Goal: Information Seeking & Learning: Learn about a topic

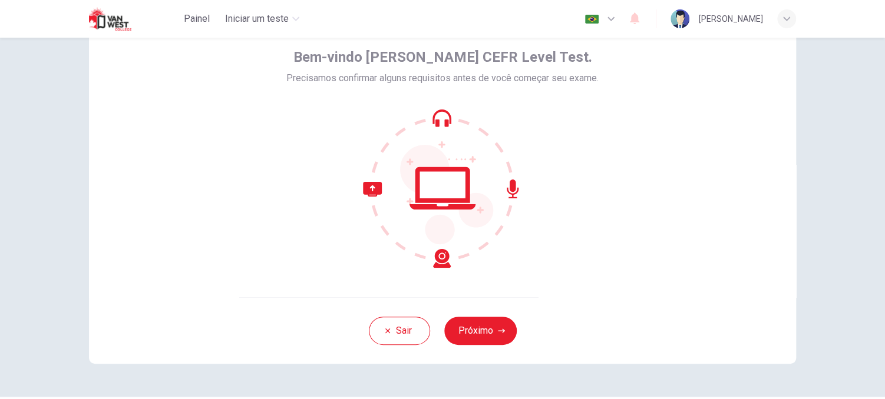
scroll to position [59, 0]
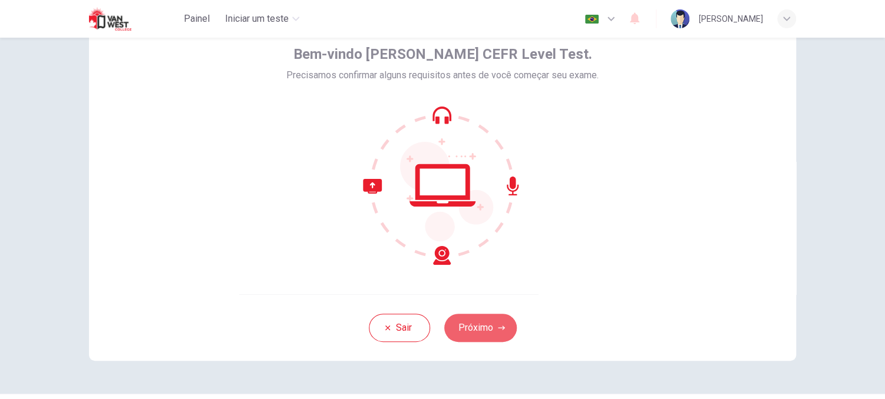
drag, startPoint x: 483, startPoint y: 326, endPoint x: 509, endPoint y: 323, distance: 26.7
click at [483, 326] on button "Próximo" at bounding box center [480, 328] width 72 height 28
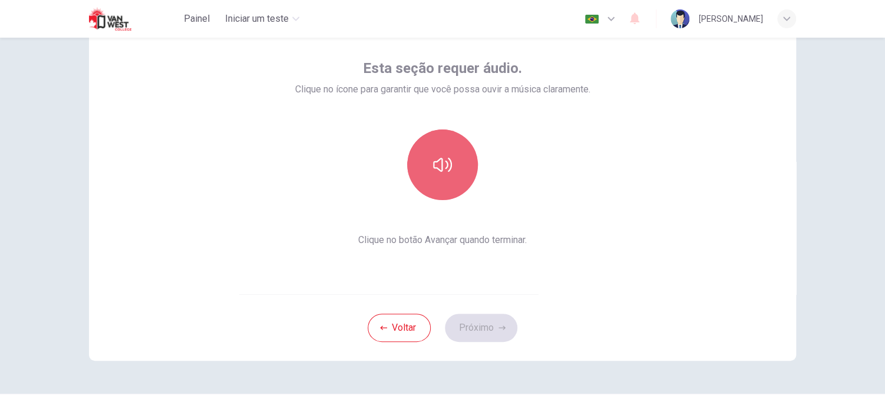
click at [433, 156] on icon "button" at bounding box center [442, 165] width 19 height 19
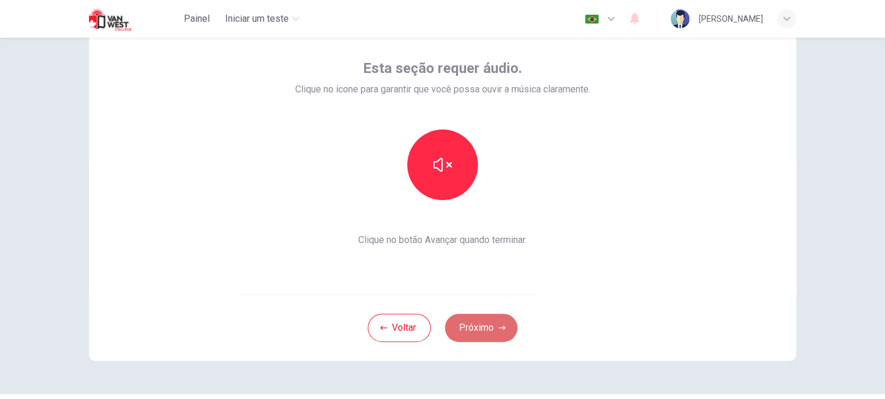
click at [480, 324] on button "Próximo" at bounding box center [481, 328] width 72 height 28
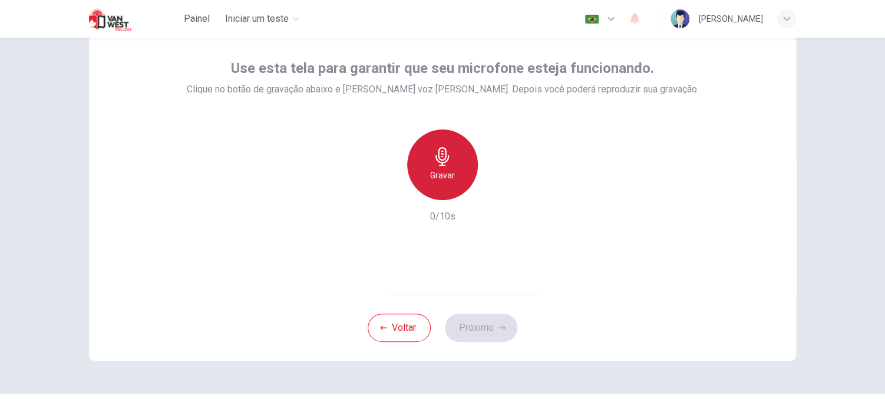
click at [435, 167] on div "Gravar" at bounding box center [442, 165] width 71 height 71
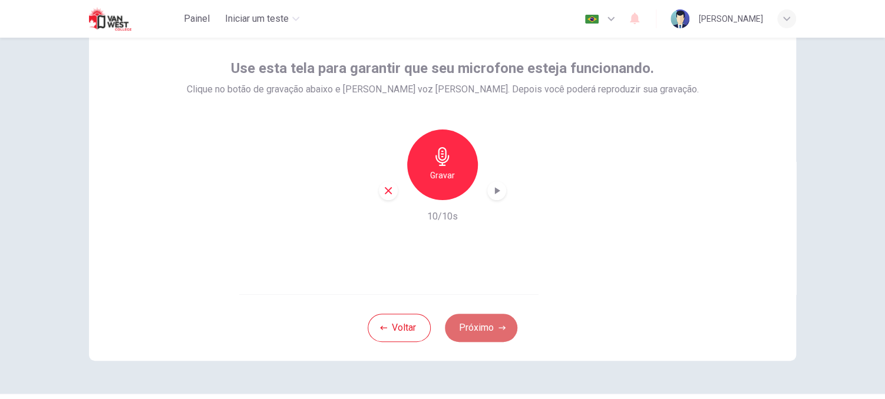
click at [484, 326] on button "Próximo" at bounding box center [481, 328] width 72 height 28
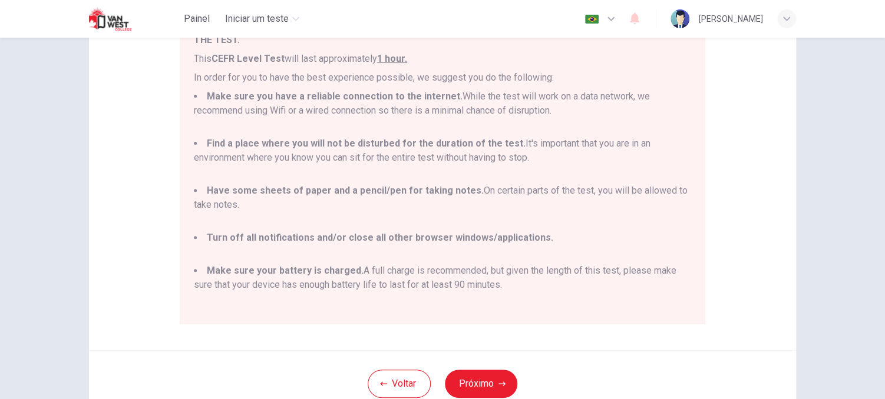
scroll to position [255, 0]
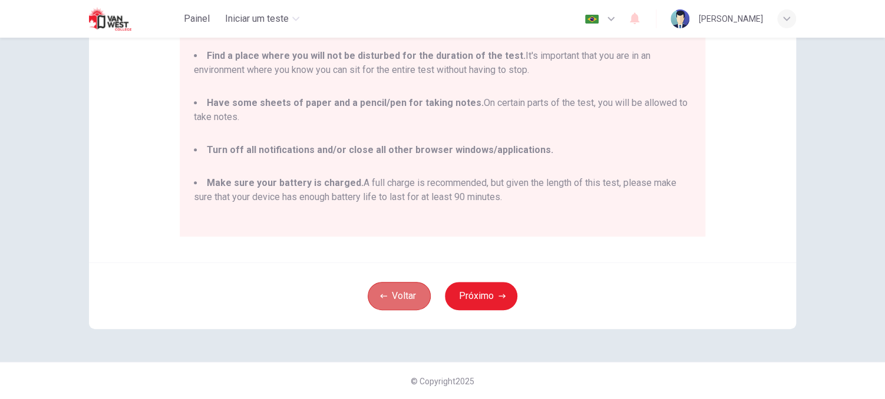
click at [382, 296] on icon "button" at bounding box center [383, 296] width 7 height 4
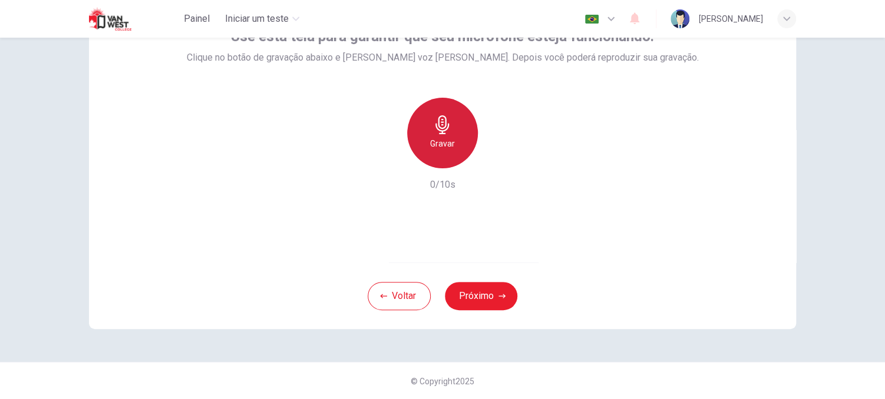
click at [436, 143] on h6 "Gravar" at bounding box center [442, 144] width 25 height 14
click at [436, 143] on h6 "Parar" at bounding box center [442, 144] width 21 height 14
click at [495, 159] on icon "button" at bounding box center [497, 159] width 5 height 7
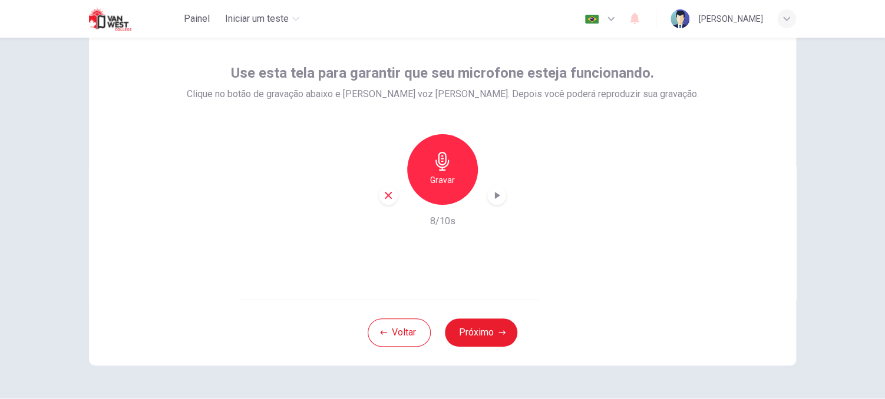
scroll to position [59, 0]
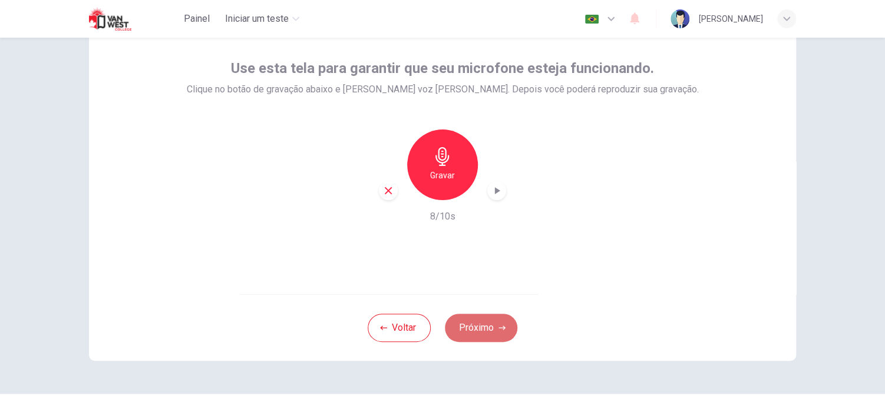
click at [478, 329] on button "Próximo" at bounding box center [481, 328] width 72 height 28
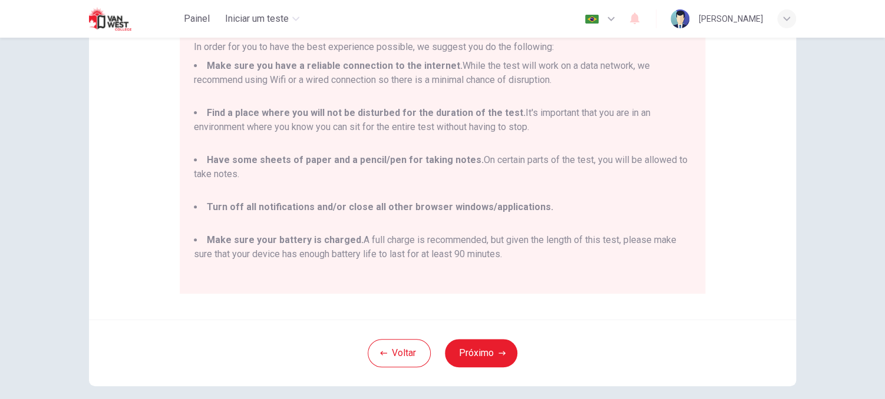
scroll to position [255, 0]
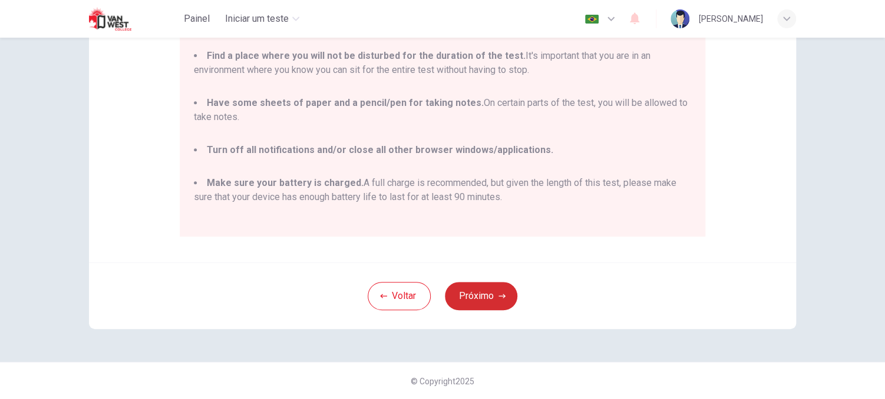
click at [494, 297] on button "Próximo" at bounding box center [481, 296] width 72 height 28
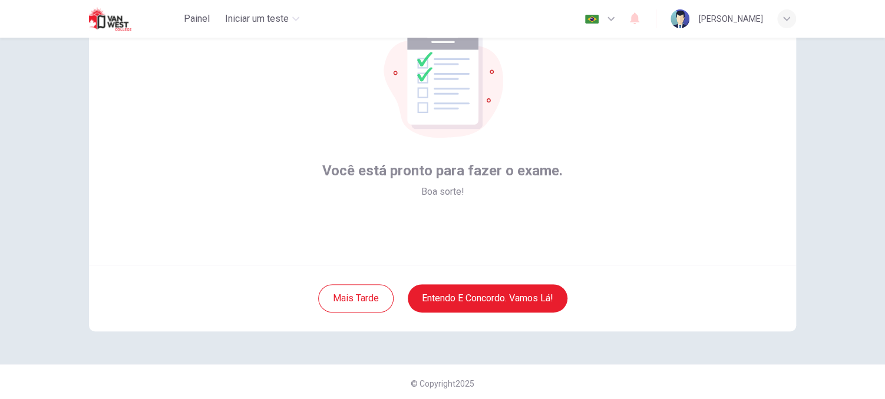
scroll to position [91, 0]
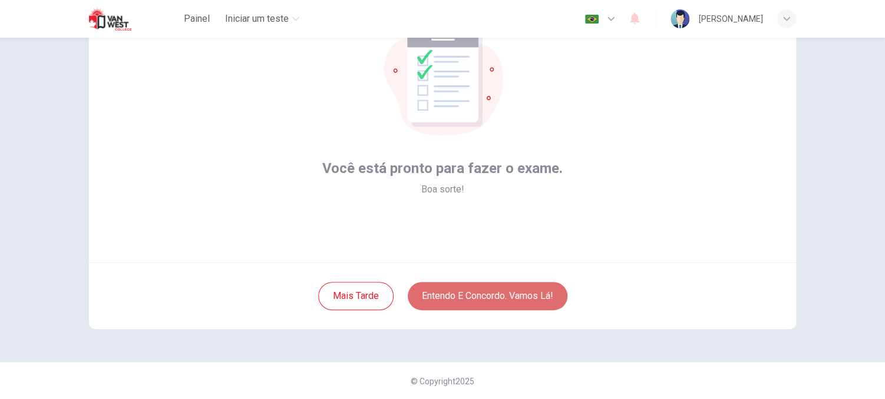
click at [479, 299] on button "Entendo e concordo. Vamos lá!" at bounding box center [488, 296] width 160 height 28
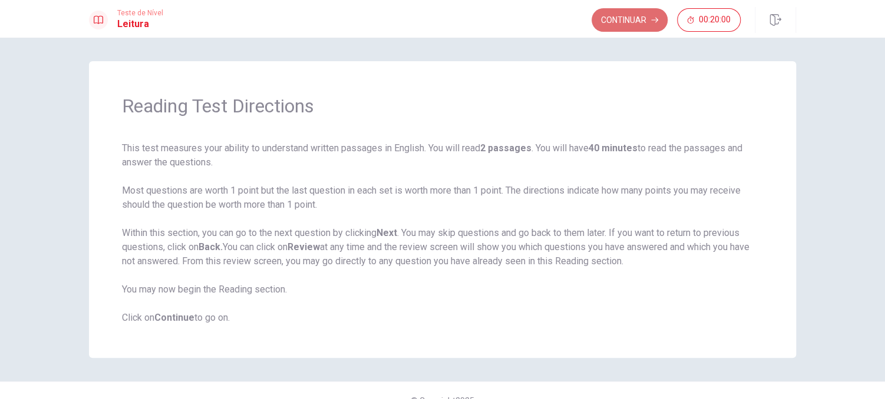
click at [627, 15] on button "Continuar" at bounding box center [629, 20] width 76 height 24
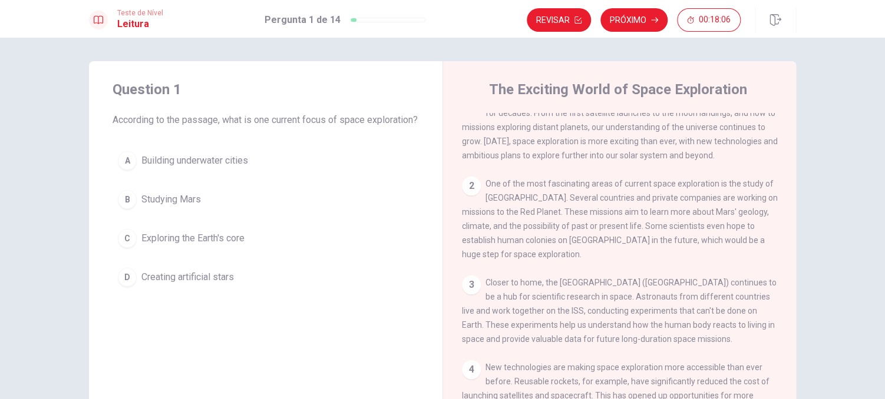
scroll to position [59, 0]
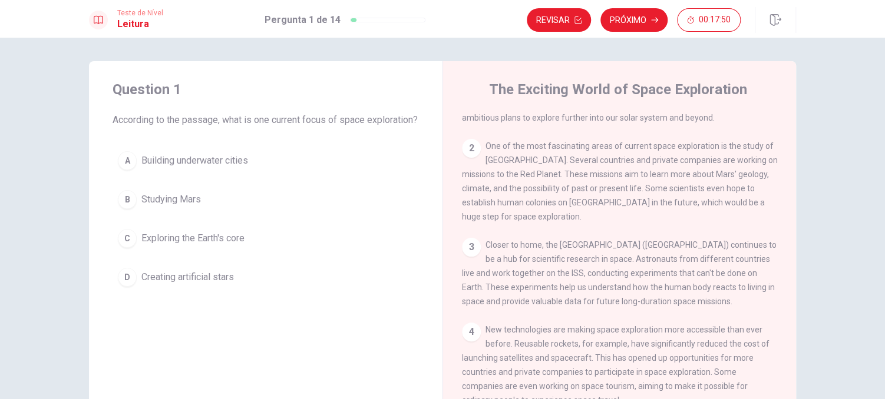
click at [144, 207] on span "Studying Mars" at bounding box center [170, 200] width 59 height 14
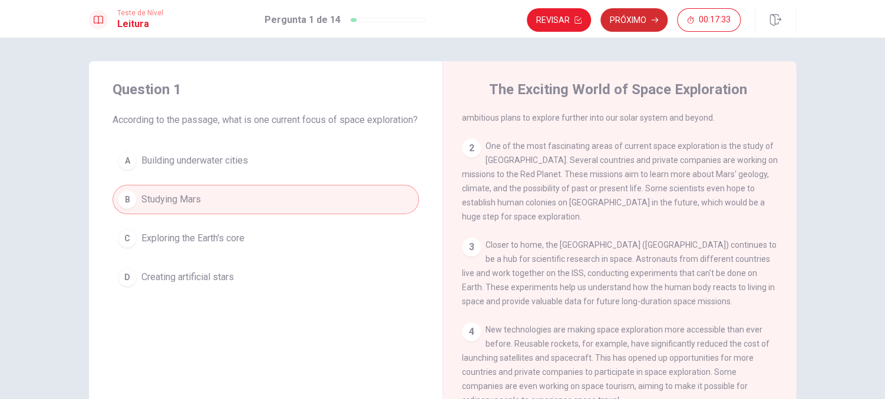
click at [633, 21] on button "Próximo" at bounding box center [633, 20] width 67 height 24
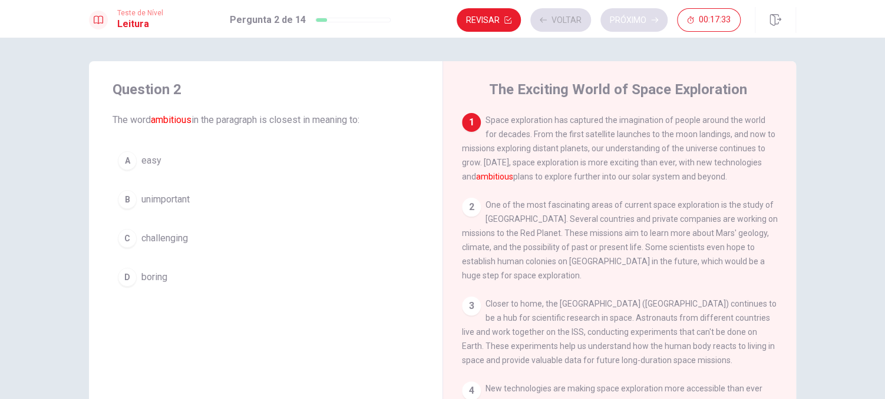
scroll to position [0, 0]
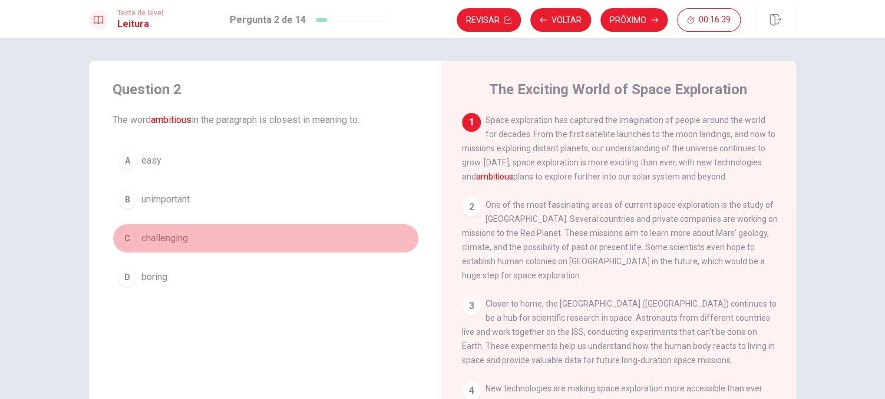
click at [123, 236] on div "C" at bounding box center [127, 238] width 19 height 19
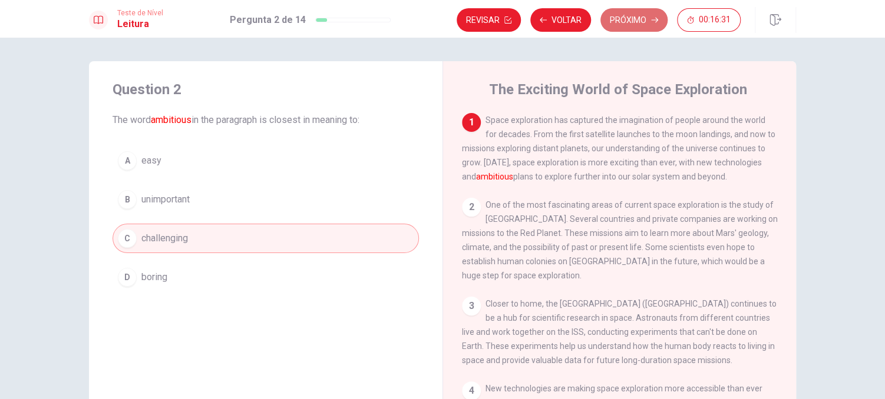
click at [627, 16] on button "Próximo" at bounding box center [633, 20] width 67 height 24
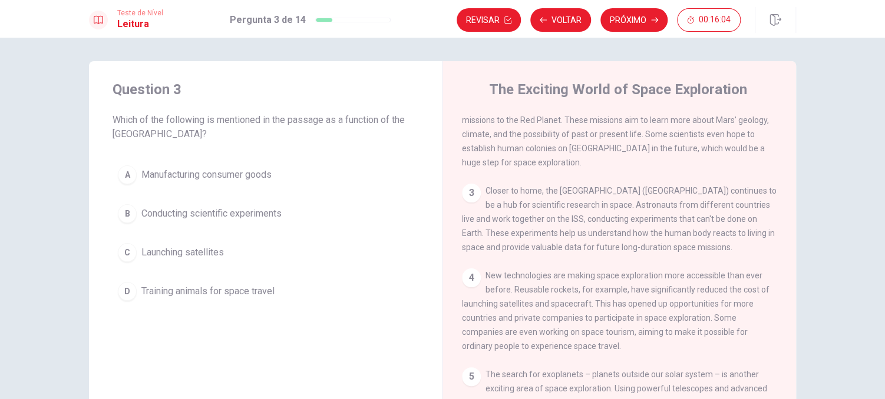
scroll to position [118, 0]
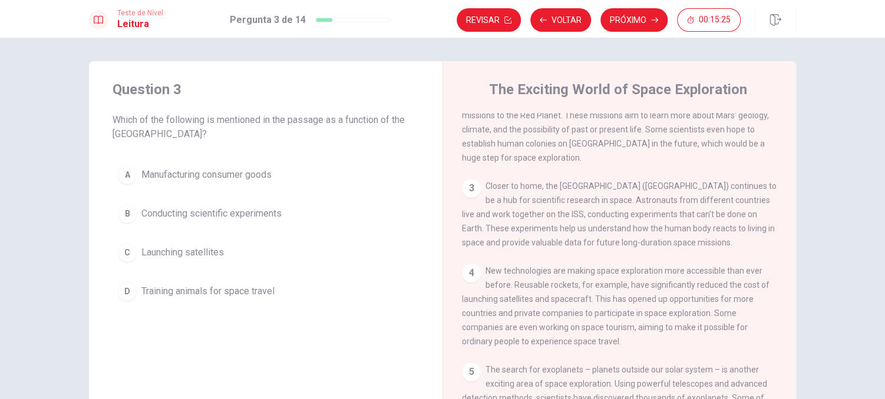
click at [163, 214] on span "Conducting scientific experiments" at bounding box center [211, 214] width 140 height 14
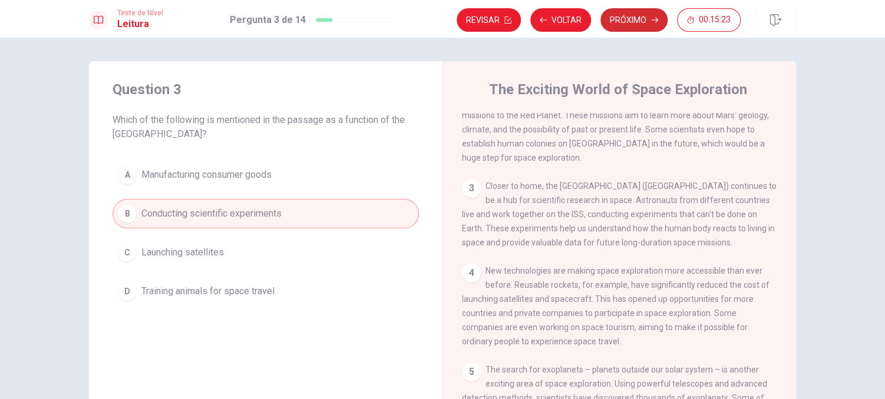
click at [634, 24] on button "Próximo" at bounding box center [633, 20] width 67 height 24
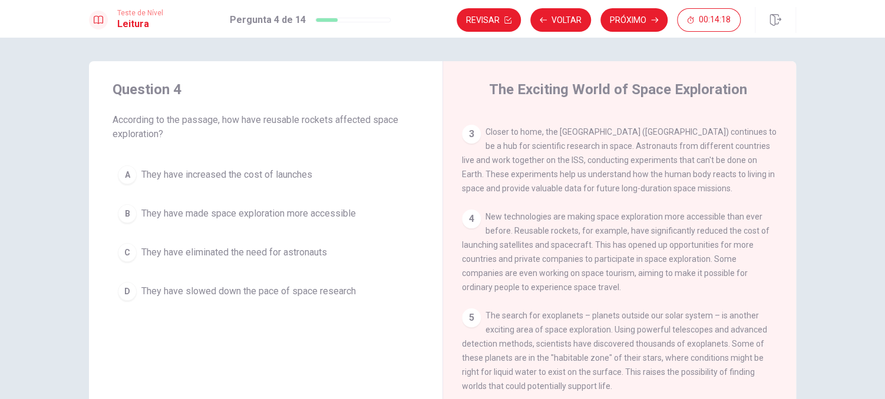
scroll to position [177, 0]
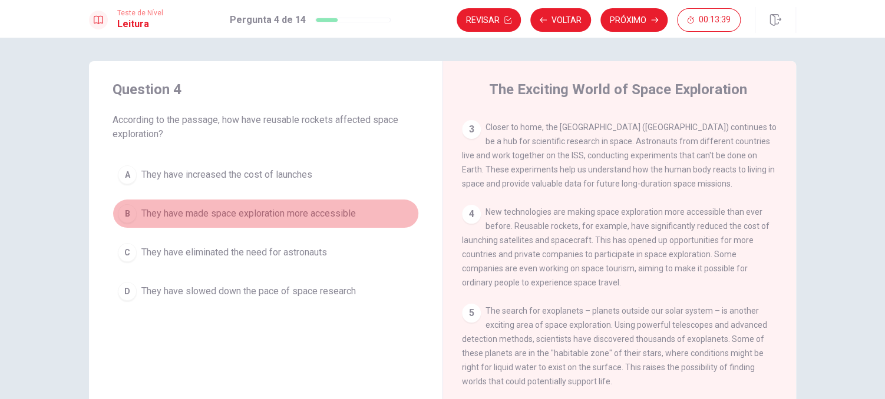
click at [198, 211] on span "They have made space exploration more accessible" at bounding box center [248, 214] width 214 height 14
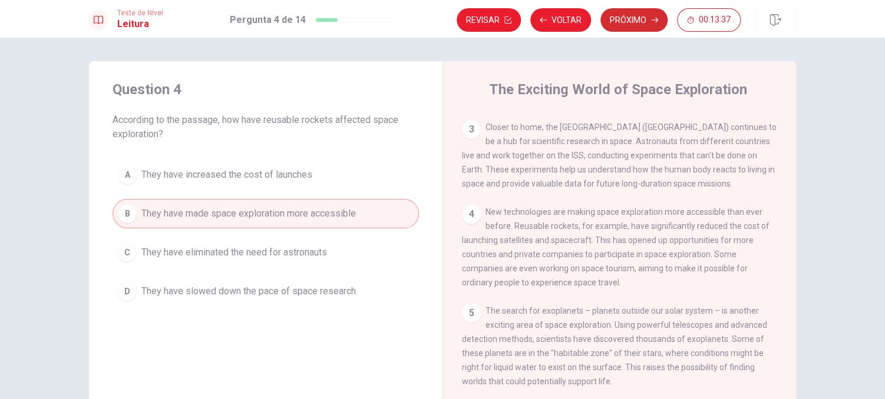
click at [640, 14] on button "Próximo" at bounding box center [633, 20] width 67 height 24
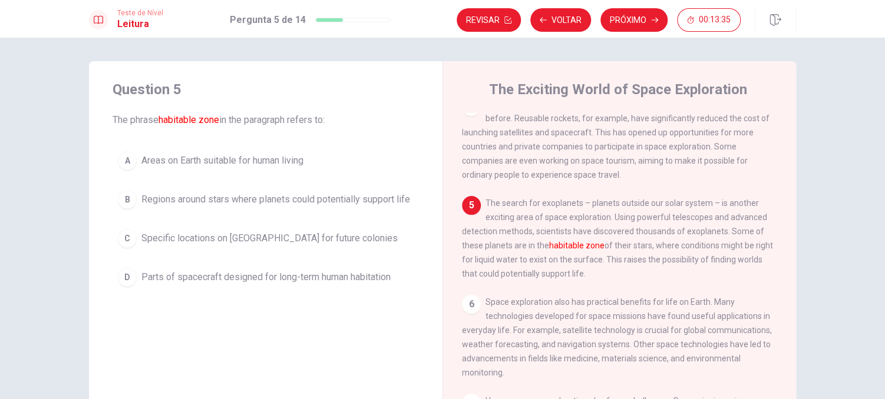
scroll to position [289, 0]
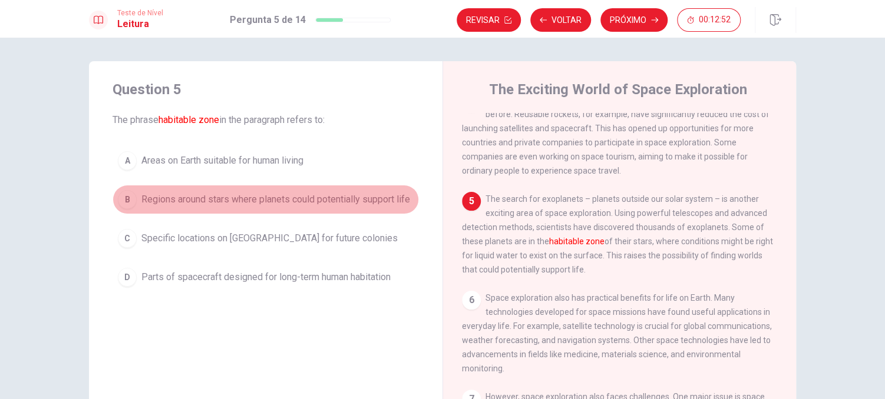
click at [185, 197] on span "Regions around stars where planets could potentially support life" at bounding box center [275, 200] width 269 height 14
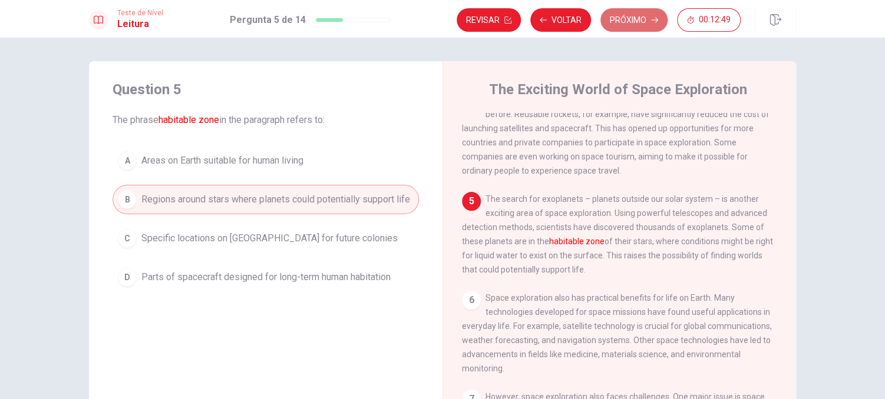
click at [638, 20] on button "Próximo" at bounding box center [633, 20] width 67 height 24
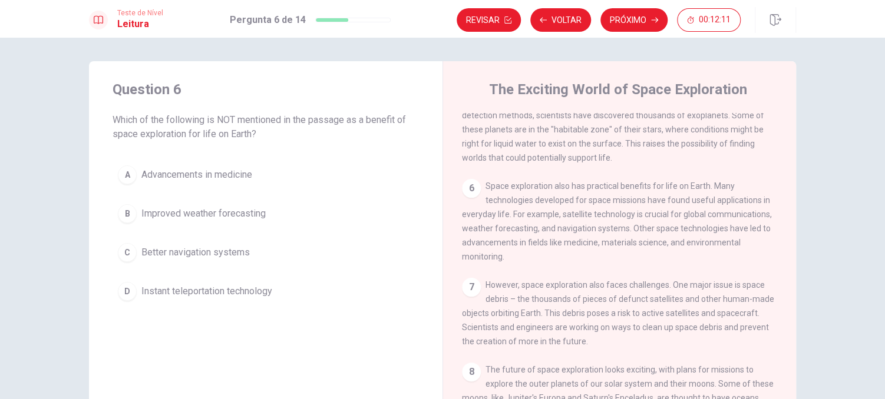
scroll to position [406, 0]
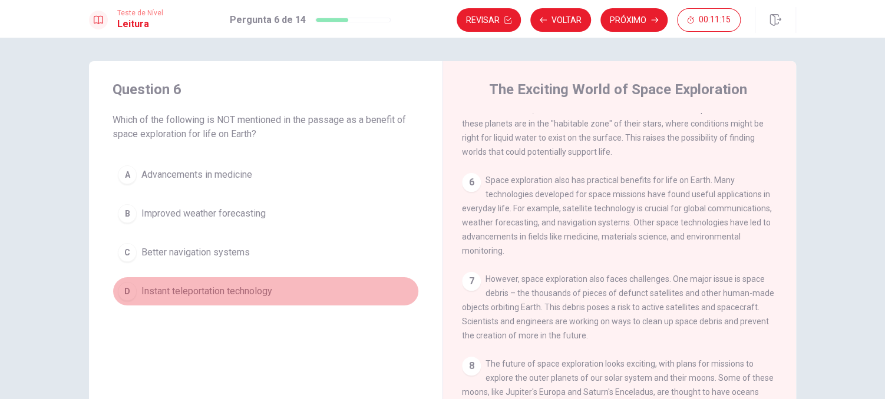
click at [196, 289] on span "Instant teleportation technology" at bounding box center [206, 291] width 131 height 14
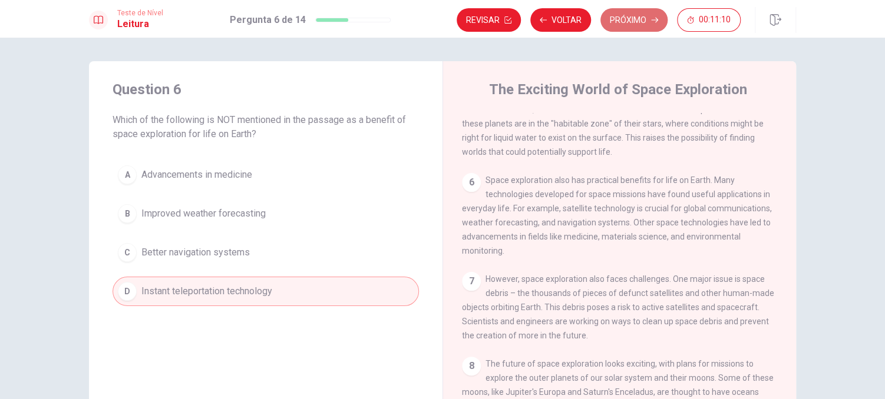
click at [642, 12] on button "Próximo" at bounding box center [633, 20] width 67 height 24
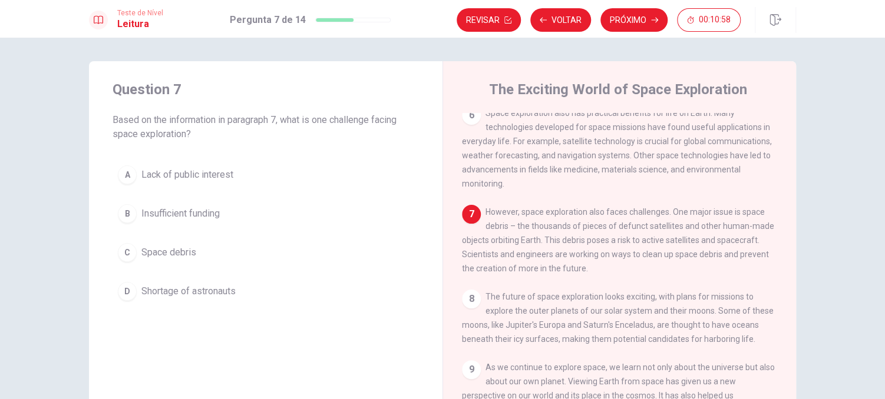
scroll to position [478, 0]
click at [169, 252] on span "Space debris" at bounding box center [168, 253] width 55 height 14
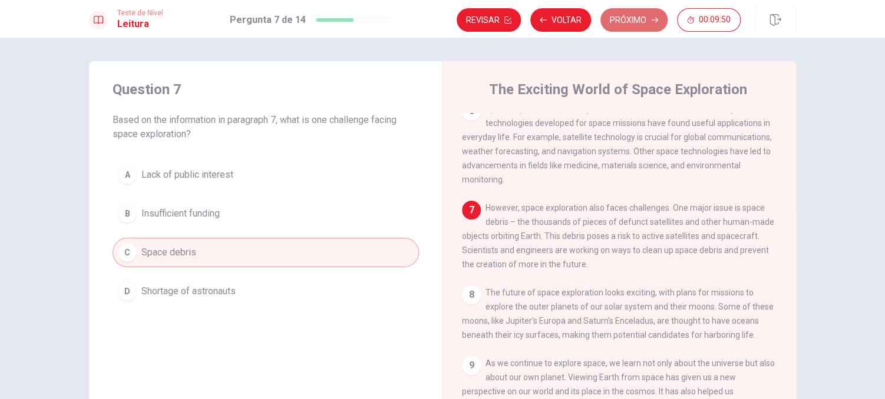
click at [634, 24] on button "Próximo" at bounding box center [633, 20] width 67 height 24
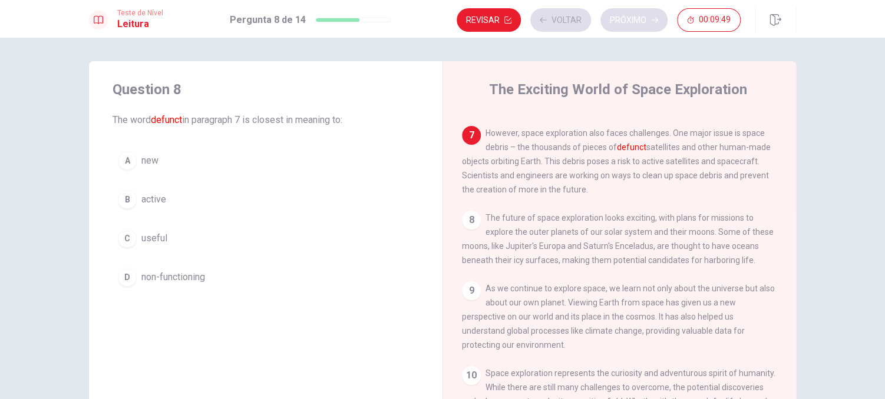
scroll to position [567, 0]
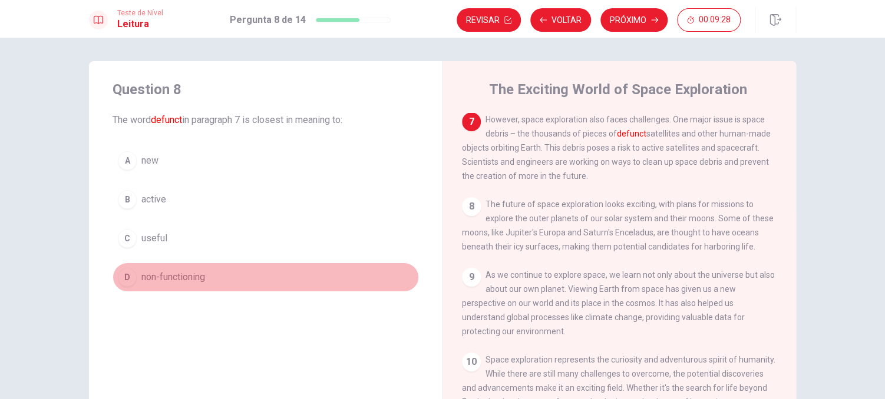
click at [143, 277] on span "non-functioning" at bounding box center [173, 277] width 64 height 14
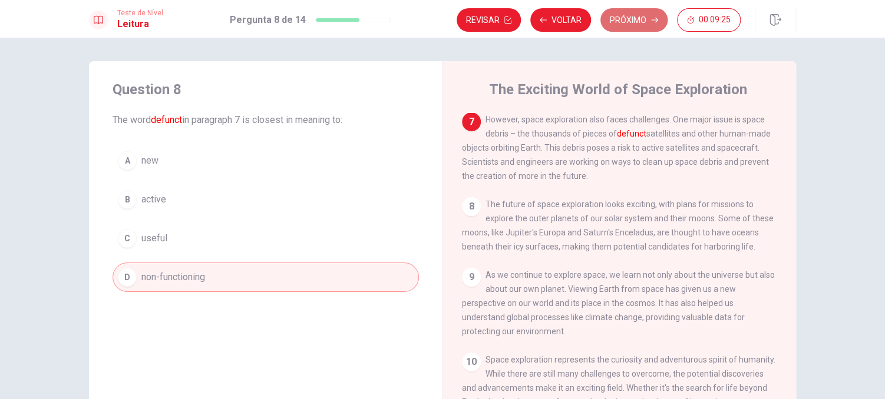
click at [630, 18] on button "Próximo" at bounding box center [633, 20] width 67 height 24
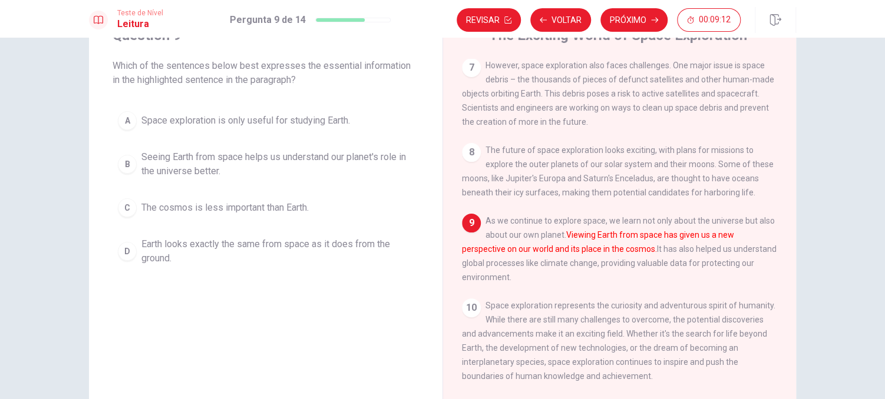
scroll to position [59, 0]
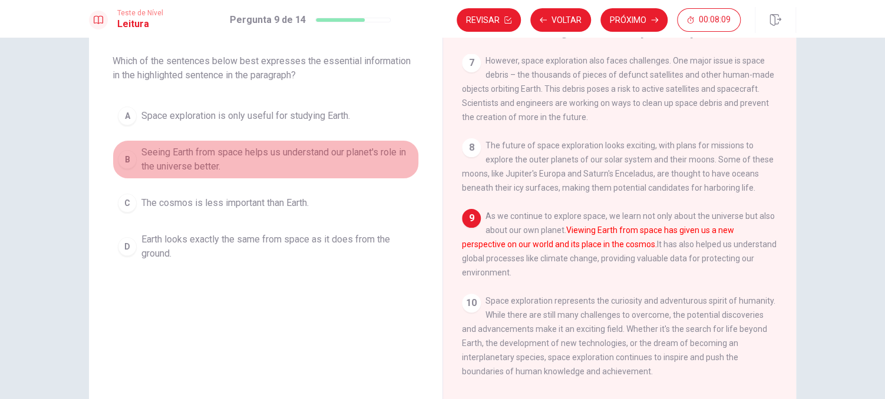
click at [182, 156] on span "Seeing Earth from space helps us understand our planet's role in the universe b…" at bounding box center [277, 159] width 272 height 28
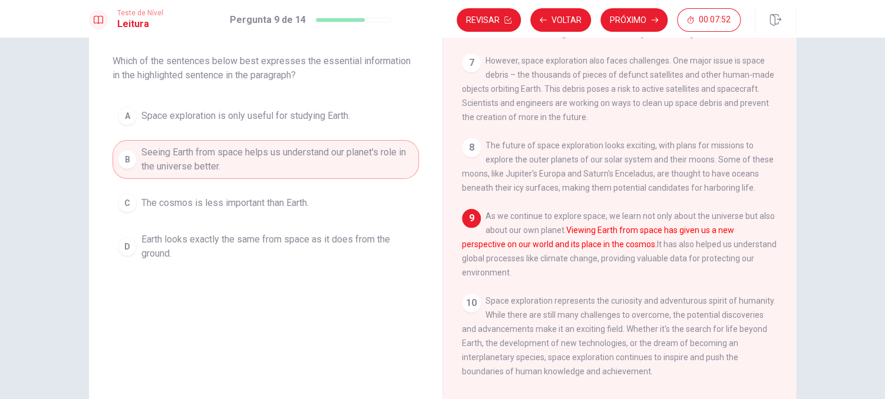
click at [326, 108] on button "A Space exploration is only useful for studying Earth." at bounding box center [266, 115] width 306 height 29
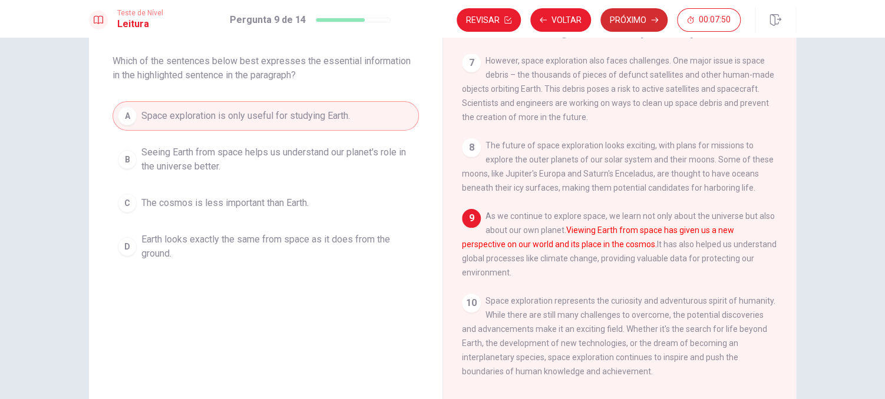
click at [640, 16] on button "Próximo" at bounding box center [633, 20] width 67 height 24
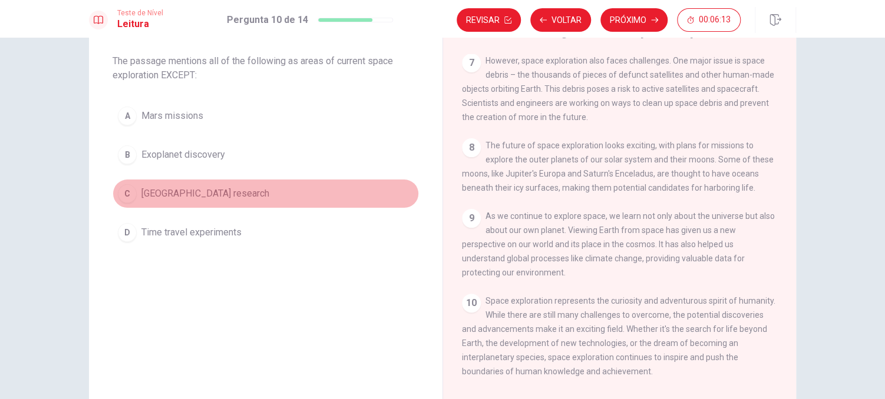
click at [160, 190] on span "[GEOGRAPHIC_DATA] research" at bounding box center [205, 194] width 128 height 14
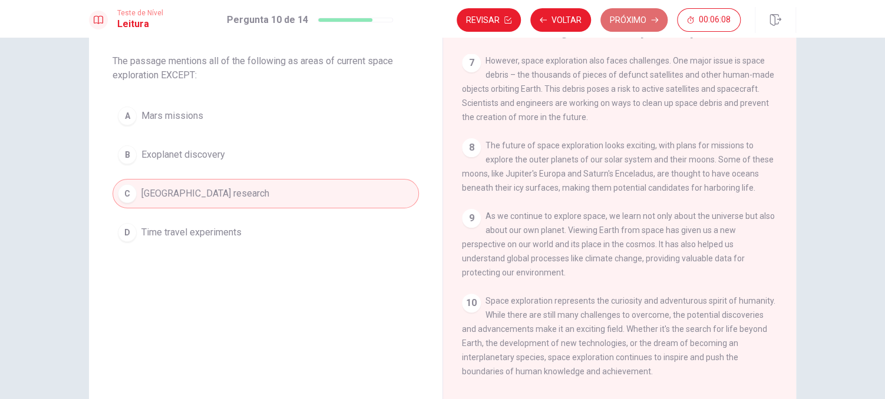
click at [636, 16] on button "Próximo" at bounding box center [633, 20] width 67 height 24
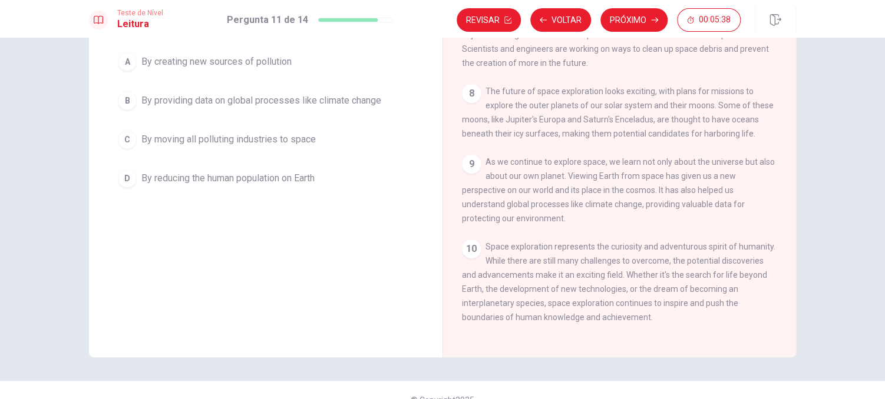
scroll to position [118, 0]
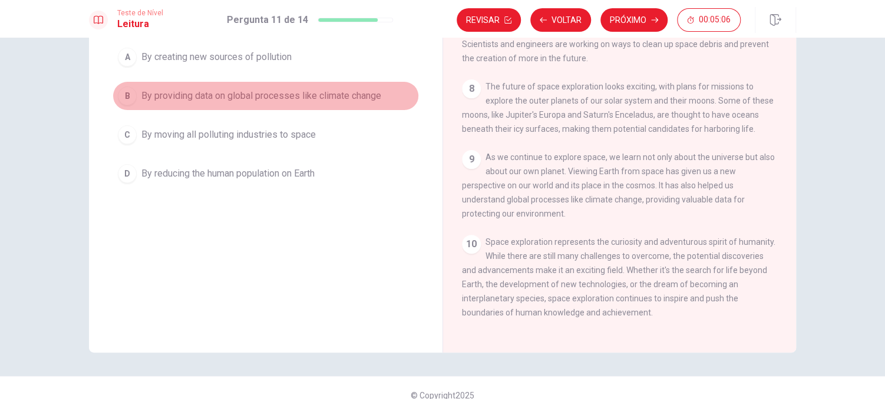
click at [272, 95] on span "By providing data on global processes like climate change" at bounding box center [261, 96] width 240 height 14
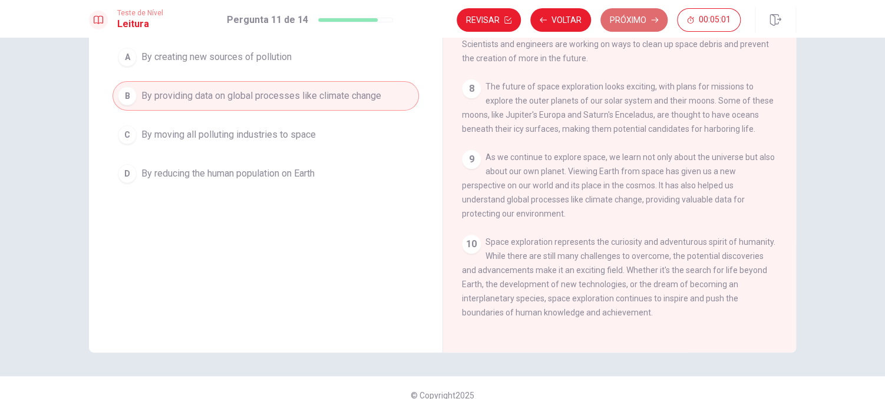
click at [638, 18] on button "Próximo" at bounding box center [633, 20] width 67 height 24
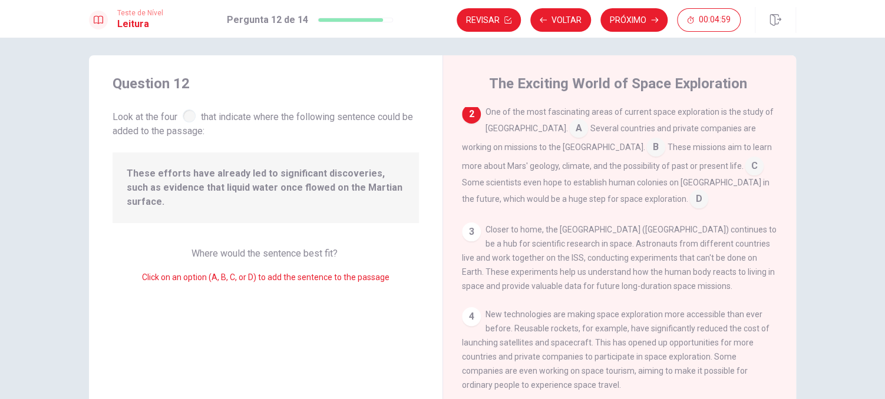
scroll to position [0, 0]
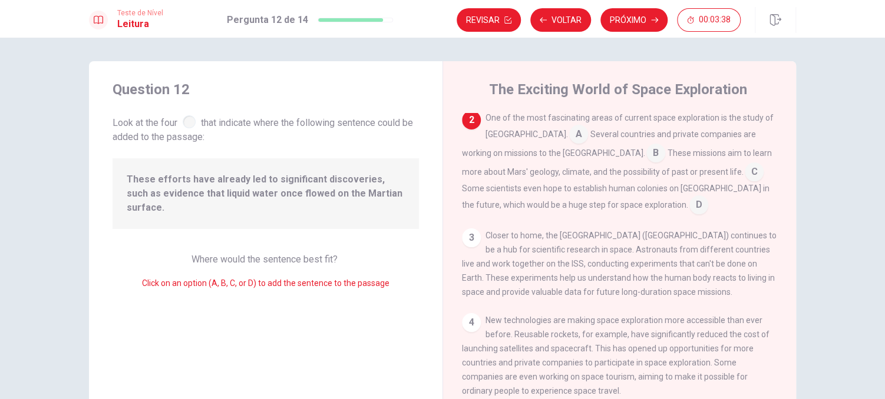
click at [745, 172] on input at bounding box center [754, 173] width 19 height 19
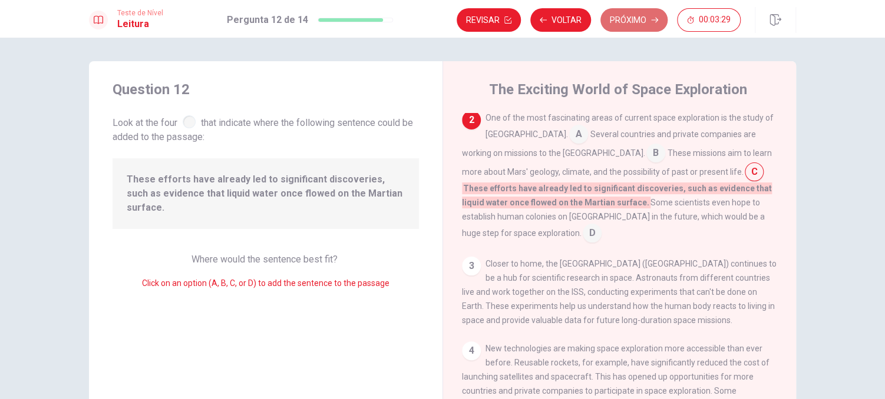
click at [649, 23] on button "Próximo" at bounding box center [633, 20] width 67 height 24
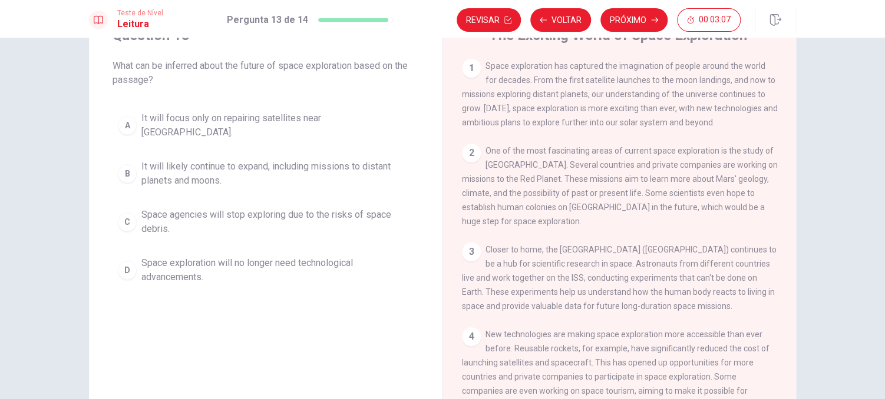
scroll to position [59, 0]
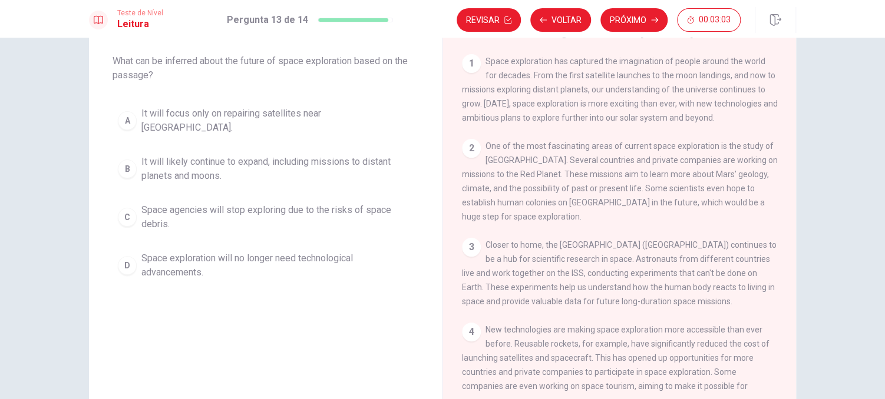
click at [177, 252] on span "Space exploration will no longer need technological advancements." at bounding box center [277, 266] width 272 height 28
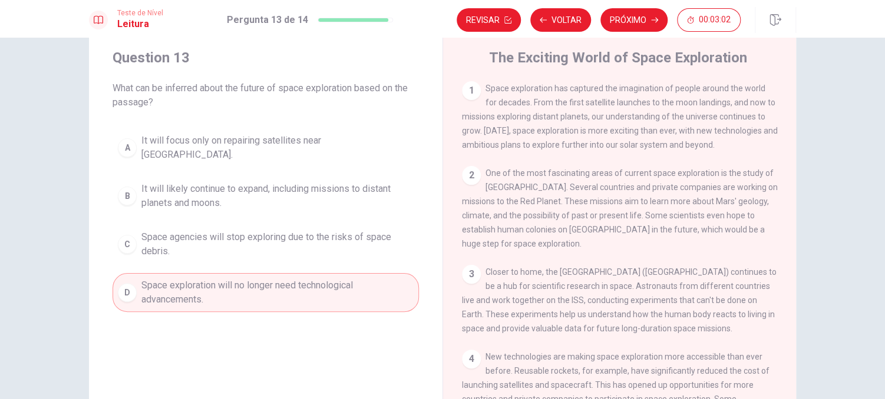
scroll to position [0, 0]
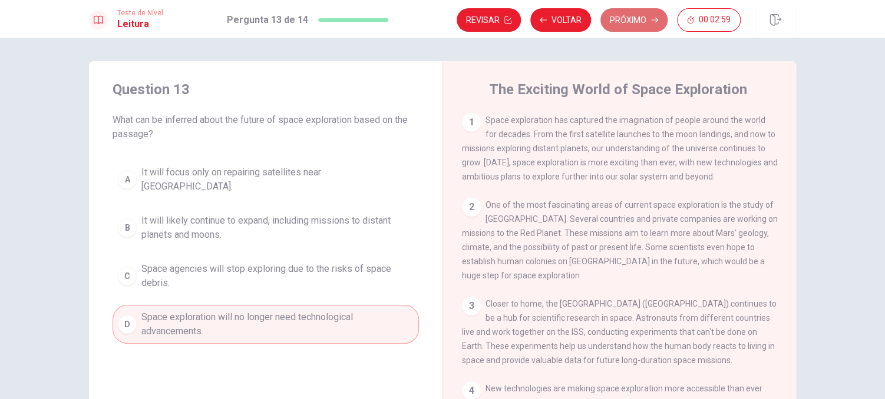
click at [632, 16] on button "Próximo" at bounding box center [633, 20] width 67 height 24
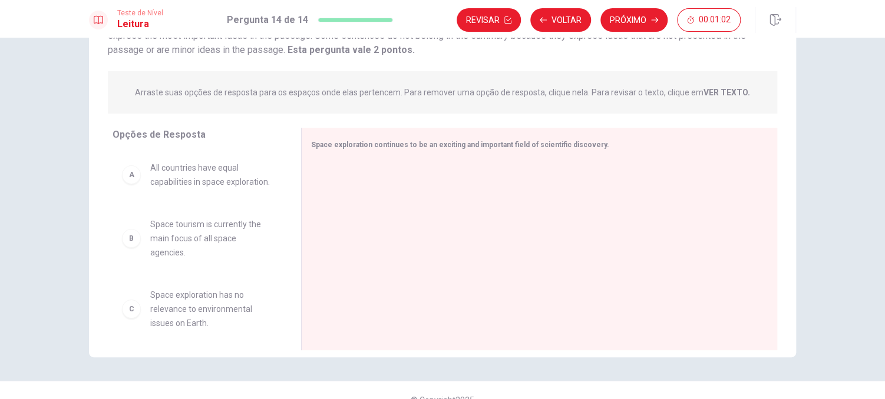
scroll to position [118, 0]
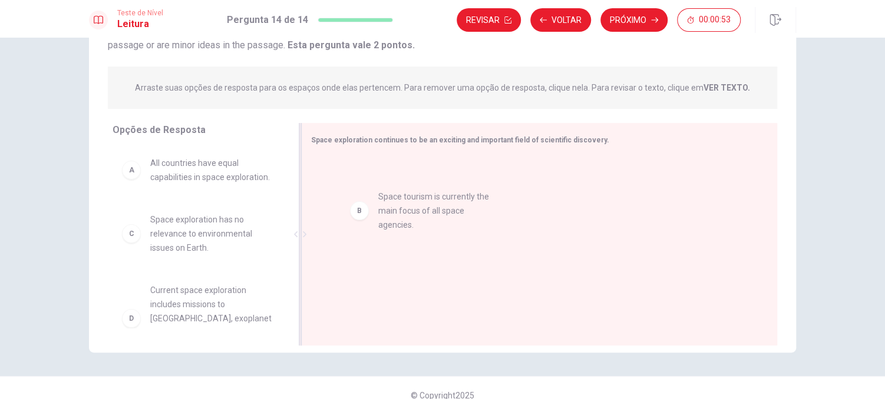
drag, startPoint x: 212, startPoint y: 241, endPoint x: 434, endPoint y: 181, distance: 229.9
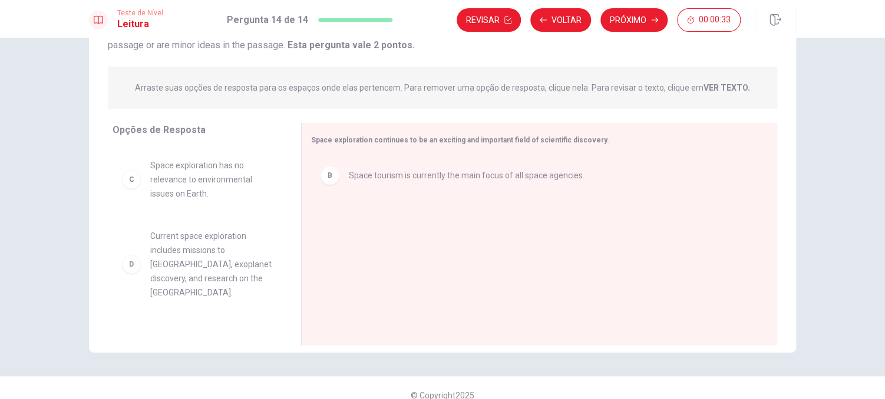
scroll to position [59, 0]
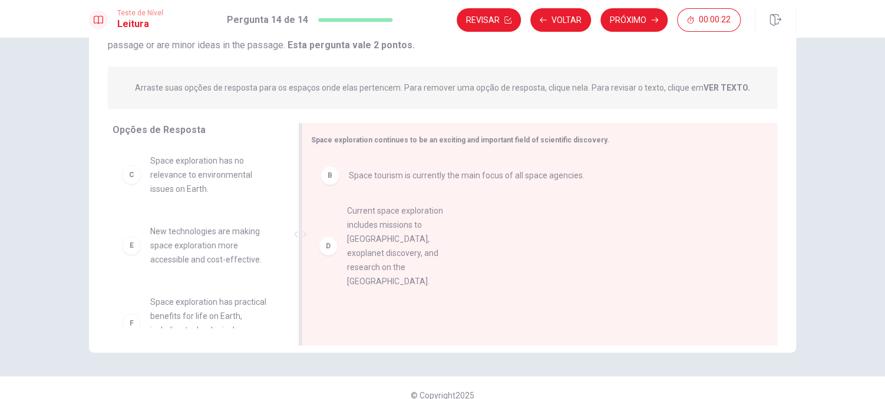
drag, startPoint x: 190, startPoint y: 270, endPoint x: 380, endPoint y: 237, distance: 192.5
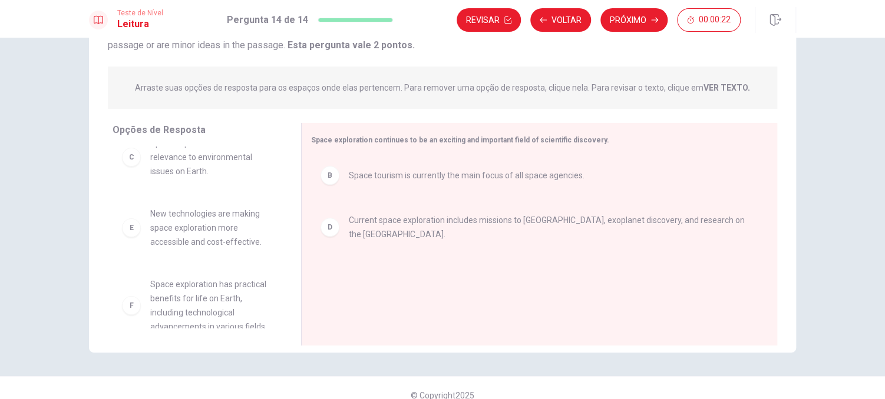
scroll to position [106, 0]
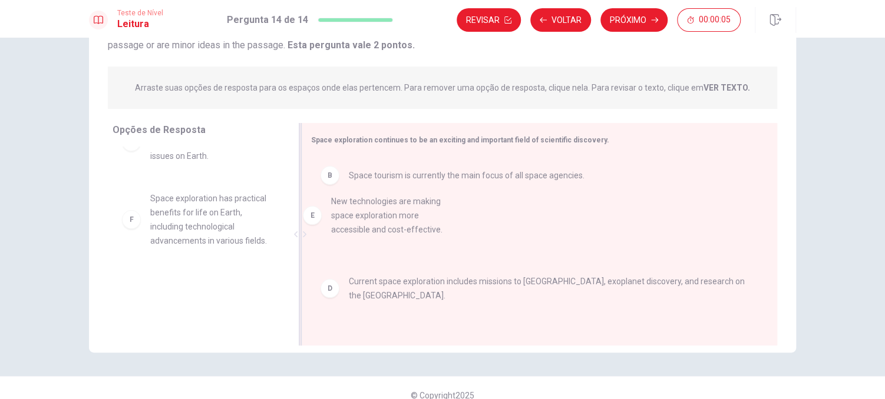
drag, startPoint x: 203, startPoint y: 220, endPoint x: 399, endPoint y: 217, distance: 196.7
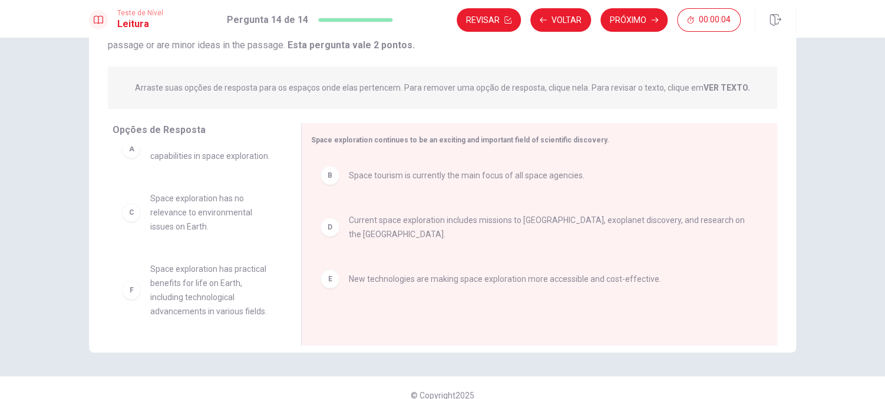
scroll to position [35, 0]
click at [634, 18] on button "Próximo" at bounding box center [633, 20] width 67 height 24
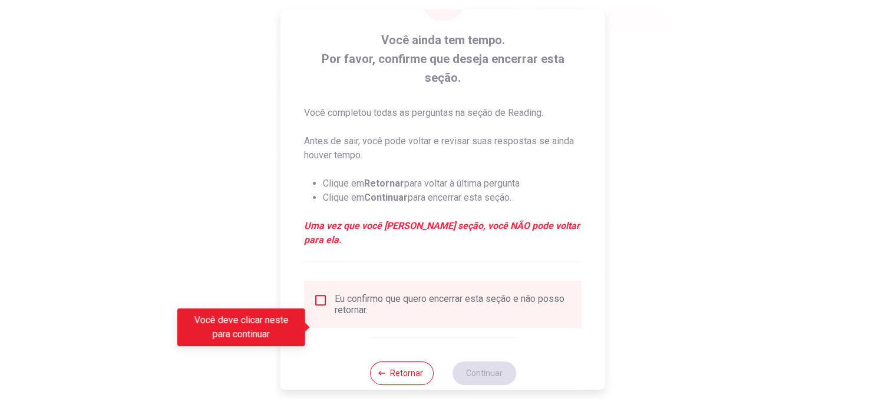
scroll to position [73, 0]
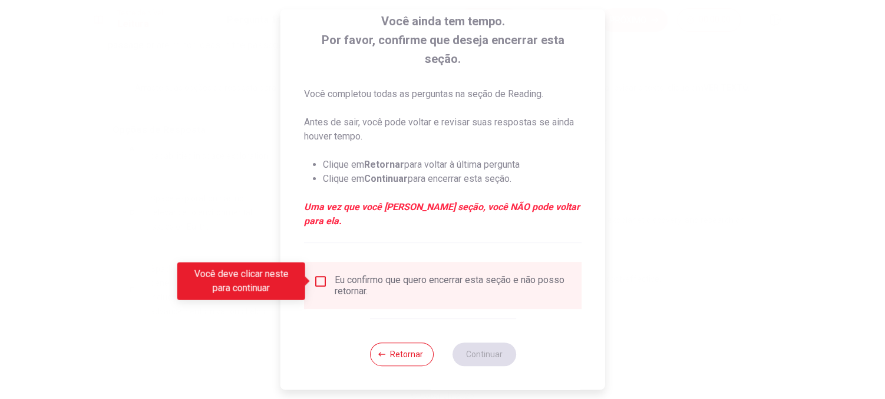
click at [321, 279] on input "Você deve clicar neste para continuar" at bounding box center [320, 281] width 14 height 14
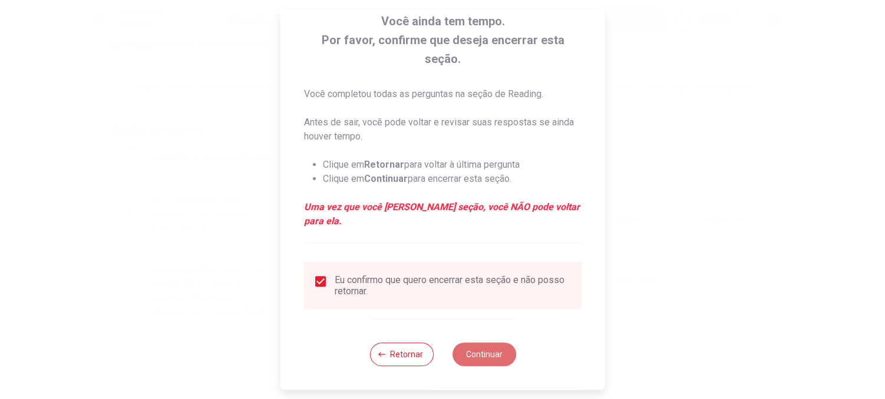
click at [484, 356] on button "Continuar" at bounding box center [484, 355] width 64 height 24
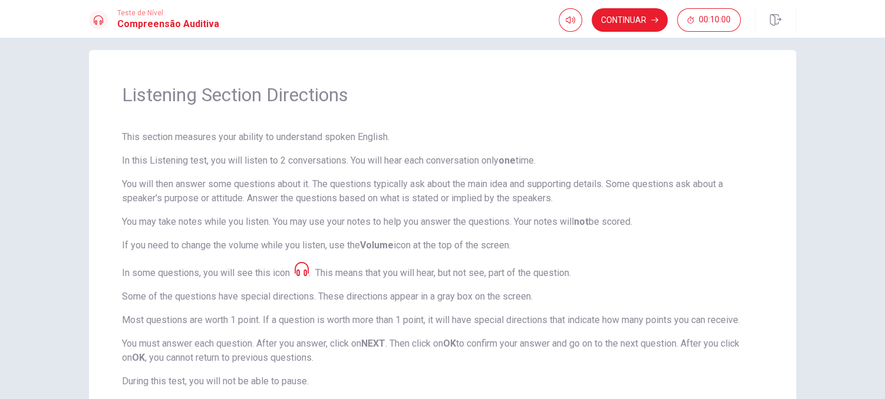
scroll to position [0, 0]
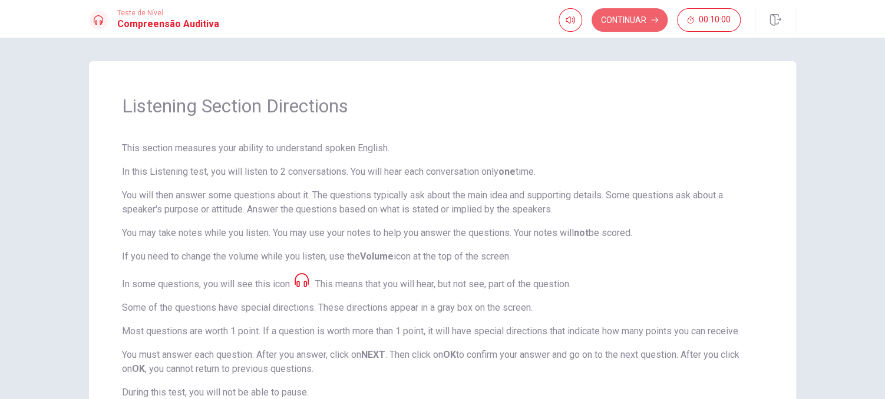
click at [626, 16] on button "Continuar" at bounding box center [629, 20] width 76 height 24
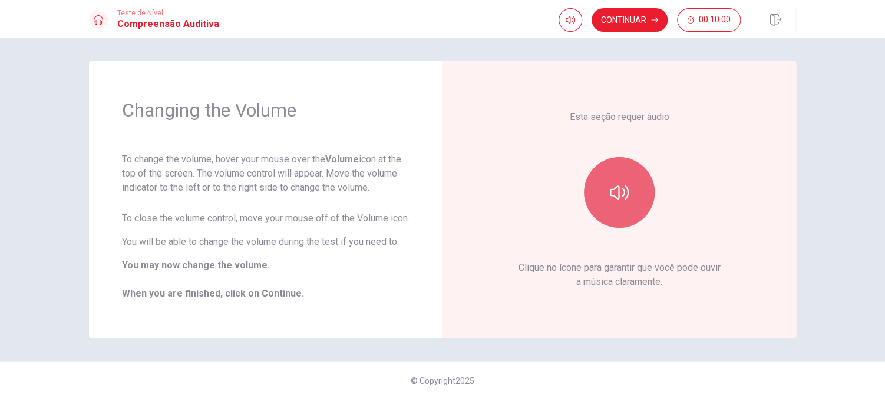
click at [616, 190] on icon "button" at bounding box center [619, 192] width 19 height 19
click at [610, 191] on icon "button" at bounding box center [619, 192] width 19 height 19
click at [613, 192] on icon "button" at bounding box center [619, 192] width 19 height 19
click at [623, 196] on icon "button" at bounding box center [619, 192] width 19 height 19
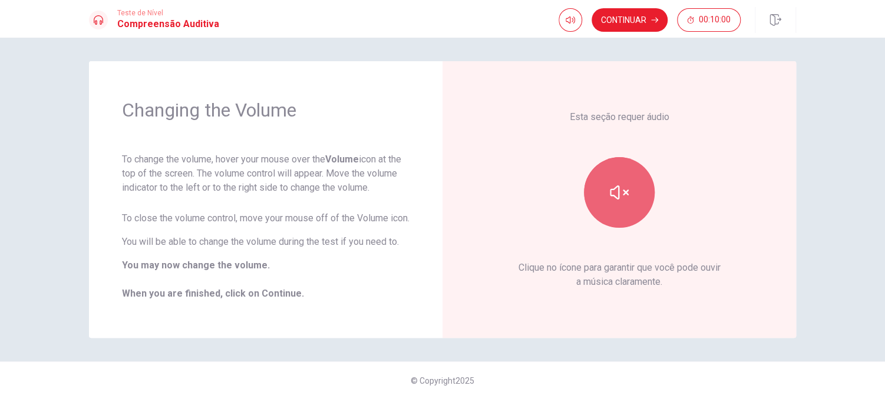
drag, startPoint x: 611, startPoint y: 191, endPoint x: 599, endPoint y: 193, distance: 12.6
click at [610, 192] on icon "button" at bounding box center [619, 193] width 19 height 14
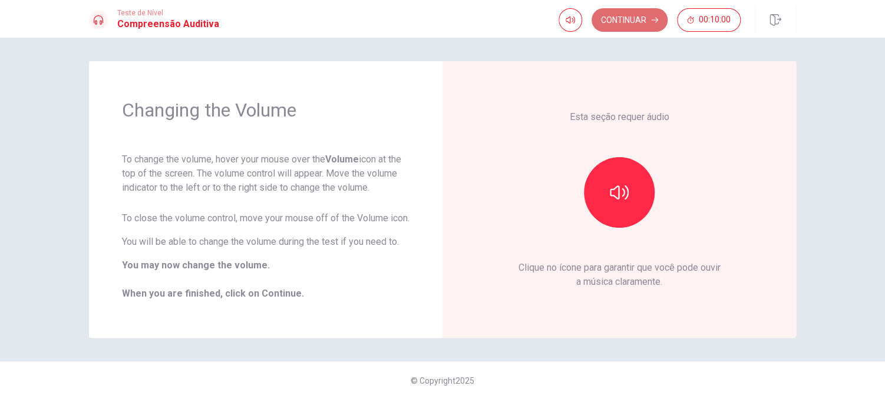
click at [631, 18] on button "Continuar" at bounding box center [629, 20] width 76 height 24
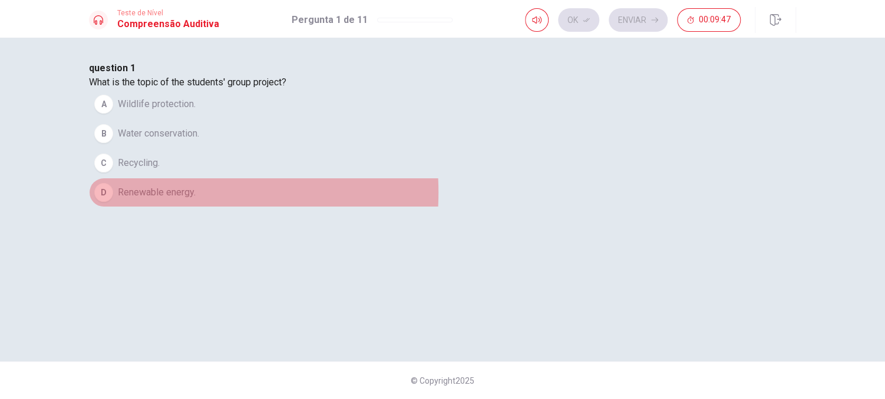
click at [196, 200] on span "Renewable energy." at bounding box center [157, 193] width 78 height 14
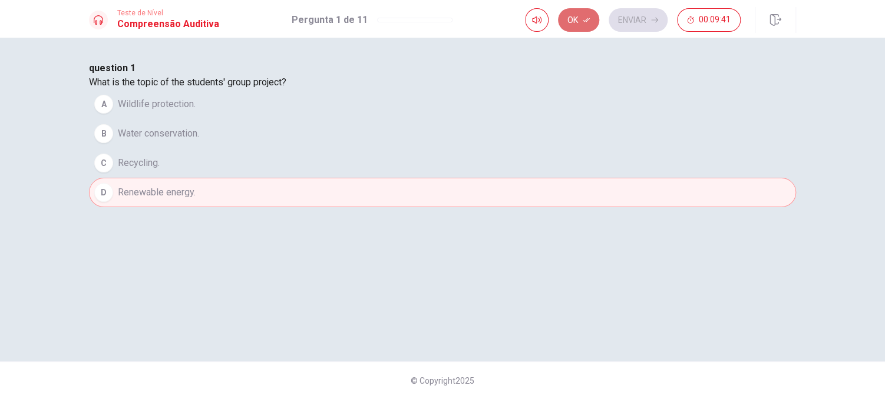
click at [577, 19] on button "Ok" at bounding box center [578, 20] width 41 height 24
click at [632, 23] on button "Enviar" at bounding box center [637, 20] width 59 height 24
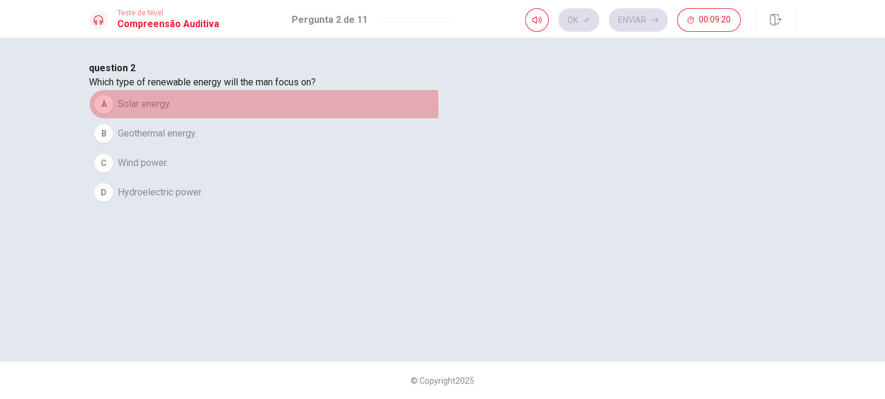
click at [171, 111] on span "Solar energy." at bounding box center [144, 104] width 53 height 14
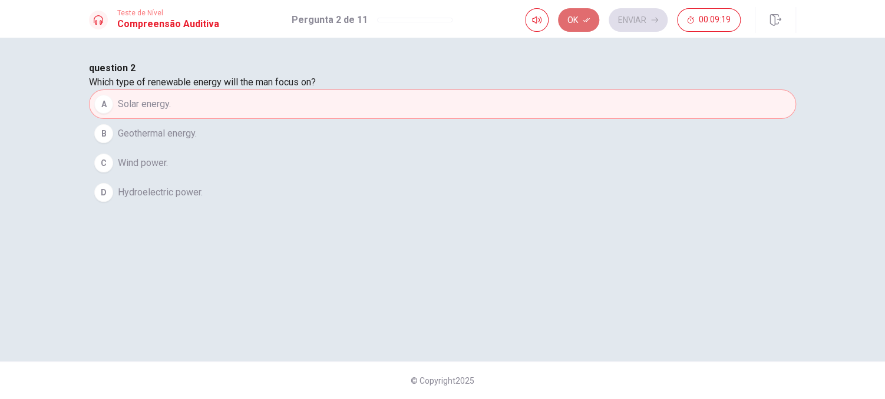
click at [577, 11] on button "Ok" at bounding box center [578, 20] width 41 height 24
click at [644, 16] on button "Enviar" at bounding box center [637, 20] width 59 height 24
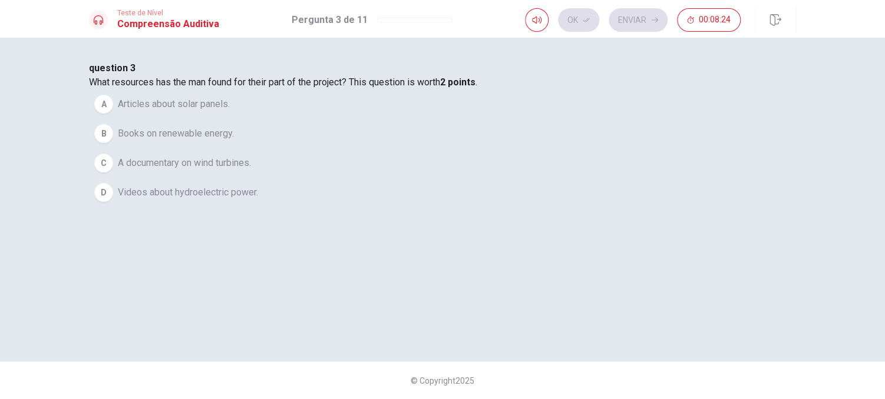
click at [230, 111] on span "Articles about solar panels." at bounding box center [174, 104] width 112 height 14
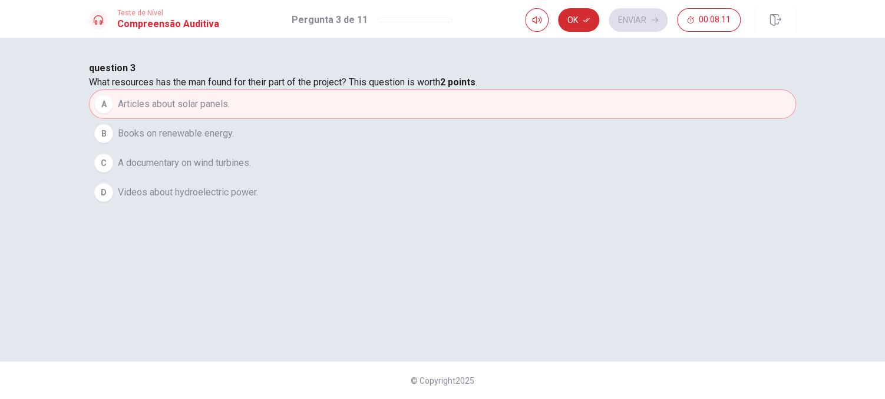
click at [571, 17] on button "Ok" at bounding box center [578, 20] width 41 height 24
click at [633, 16] on button "Enviar" at bounding box center [637, 20] width 59 height 24
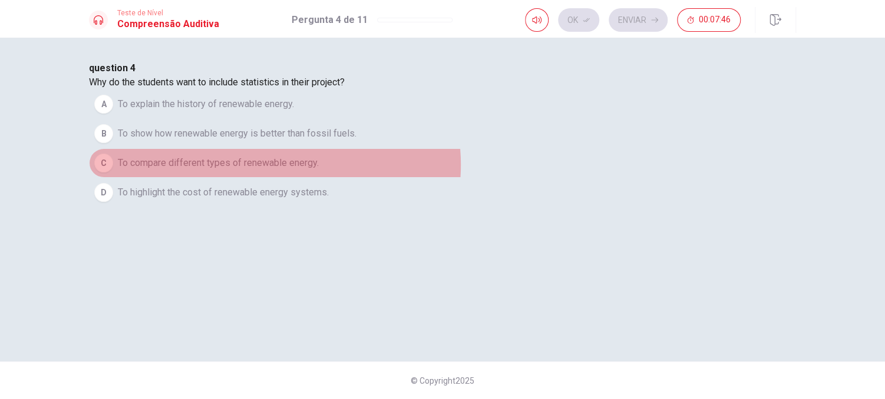
click at [319, 170] on span "To compare different types of renewable energy." at bounding box center [218, 163] width 201 height 14
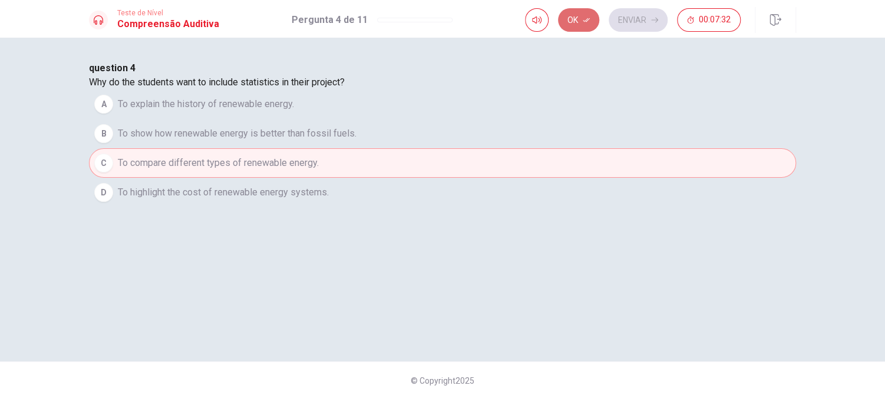
click at [576, 11] on button "Ok" at bounding box center [578, 20] width 41 height 24
click at [641, 18] on button "Enviar" at bounding box center [637, 20] width 59 height 24
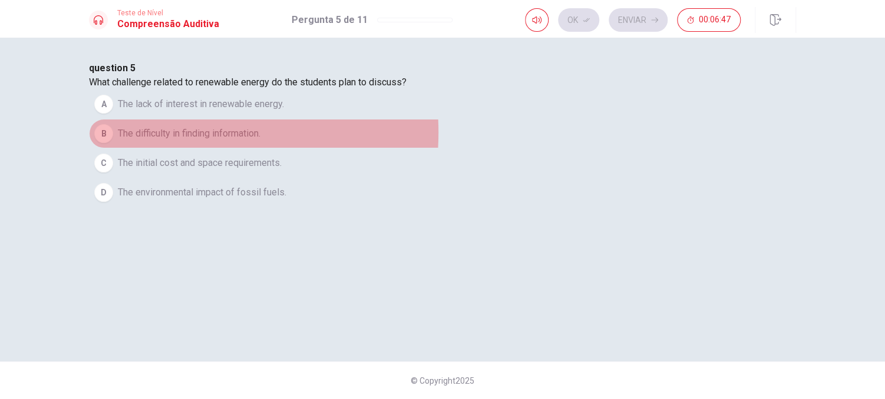
click at [260, 141] on span "The difficulty in finding information." at bounding box center [189, 134] width 143 height 14
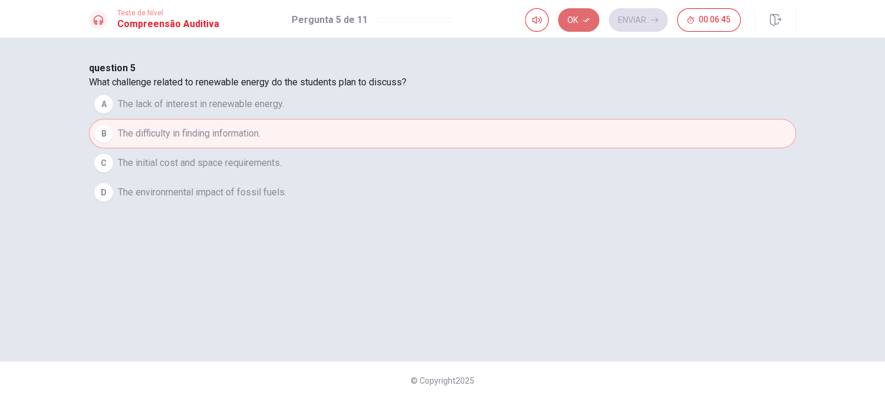
click at [586, 11] on button "Ok" at bounding box center [578, 20] width 41 height 24
click at [647, 16] on button "Enviar" at bounding box center [637, 20] width 59 height 24
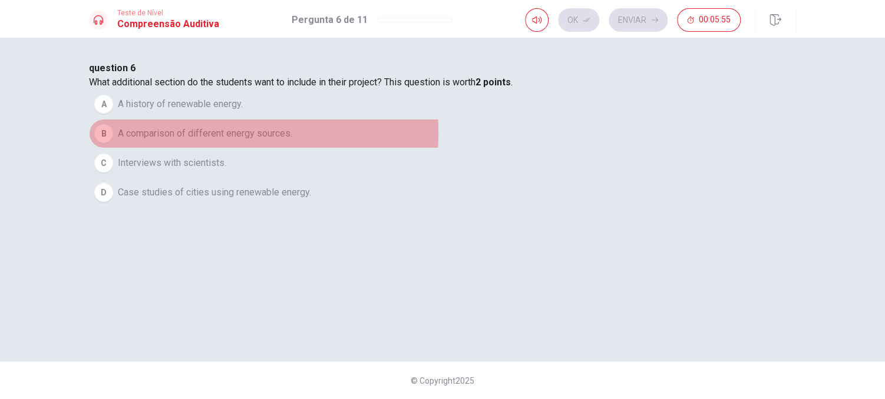
click at [292, 141] on span "A comparison of different energy sources." at bounding box center [205, 134] width 174 height 14
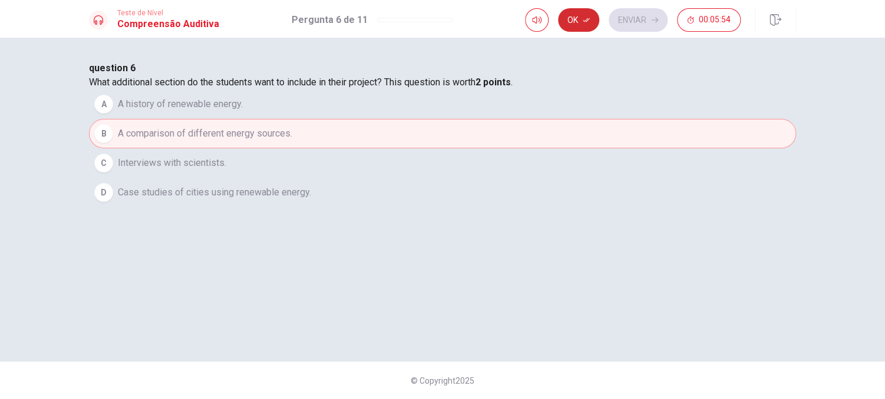
click at [577, 13] on button "Ok" at bounding box center [578, 20] width 41 height 24
click at [641, 17] on button "Enviar" at bounding box center [637, 20] width 59 height 24
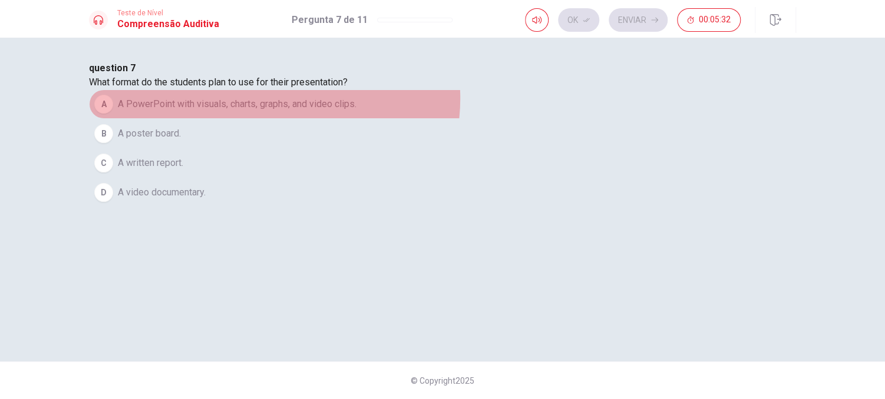
click at [356, 111] on span "A PowerPoint with visuals, charts, graphs, and video clips." at bounding box center [237, 104] width 239 height 14
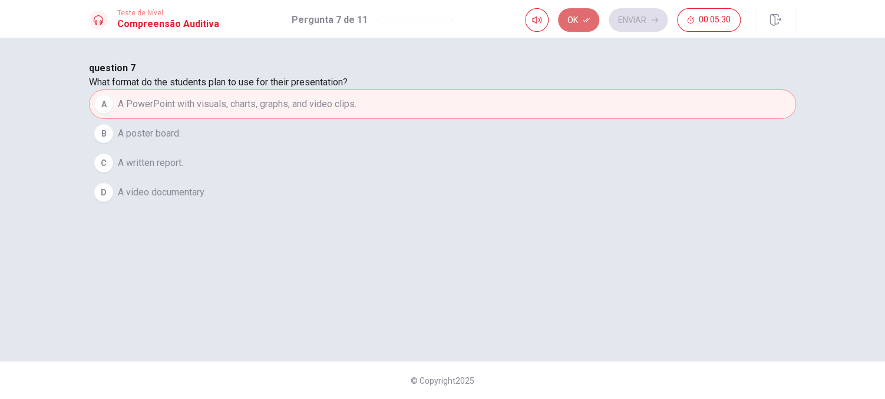
click at [583, 21] on icon "button" at bounding box center [586, 19] width 7 height 7
click at [646, 20] on button "Enviar" at bounding box center [637, 20] width 59 height 24
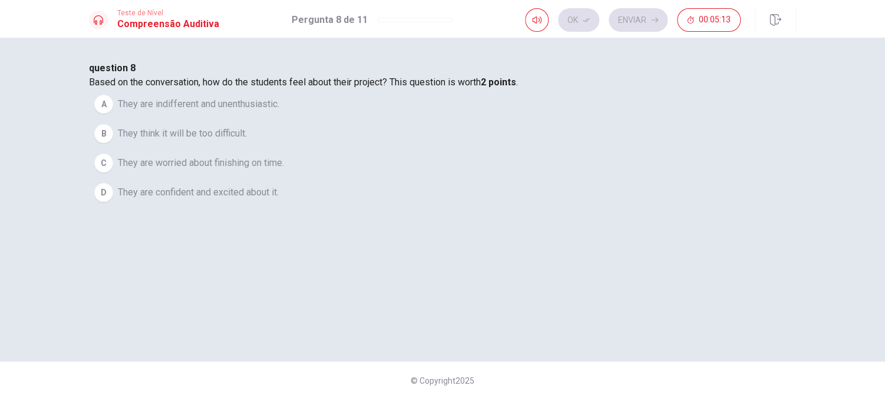
scroll to position [59, 0]
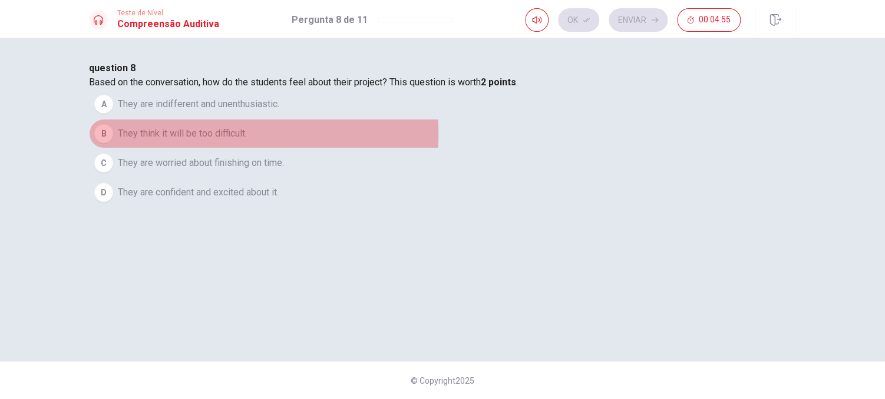
click at [247, 141] on span "They think it will be too difficult." at bounding box center [182, 134] width 129 height 14
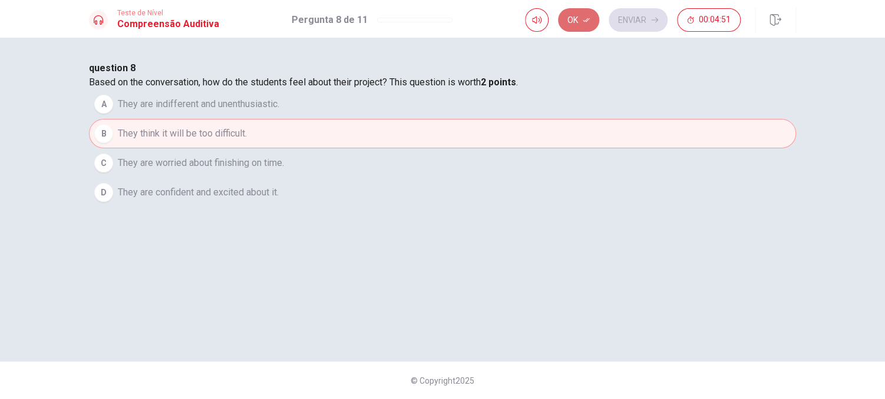
click at [572, 20] on button "Ok" at bounding box center [578, 20] width 41 height 24
click at [640, 12] on button "Enviar" at bounding box center [637, 20] width 59 height 24
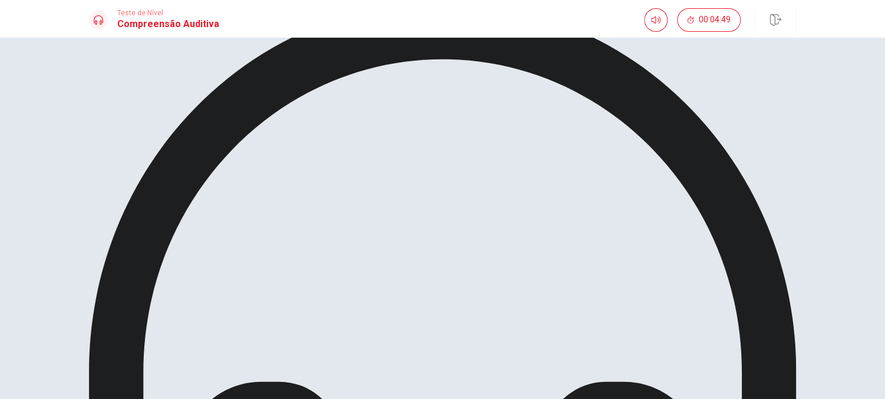
scroll to position [0, 0]
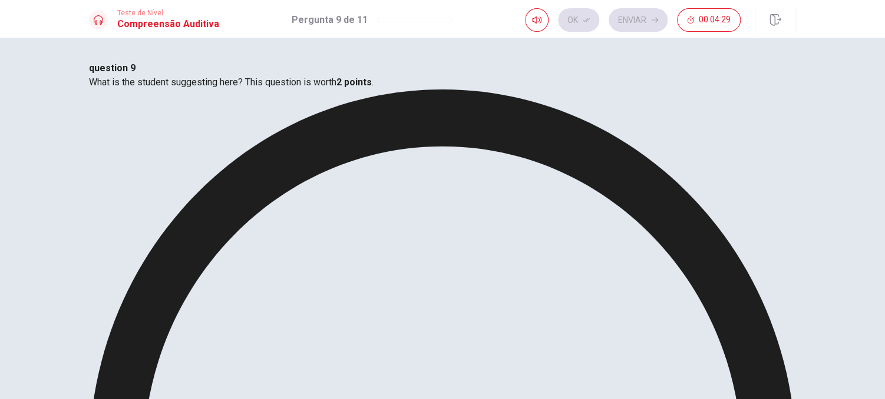
click at [577, 21] on button "Ok" at bounding box center [578, 20] width 41 height 24
click at [646, 19] on button "Enviar" at bounding box center [637, 20] width 59 height 24
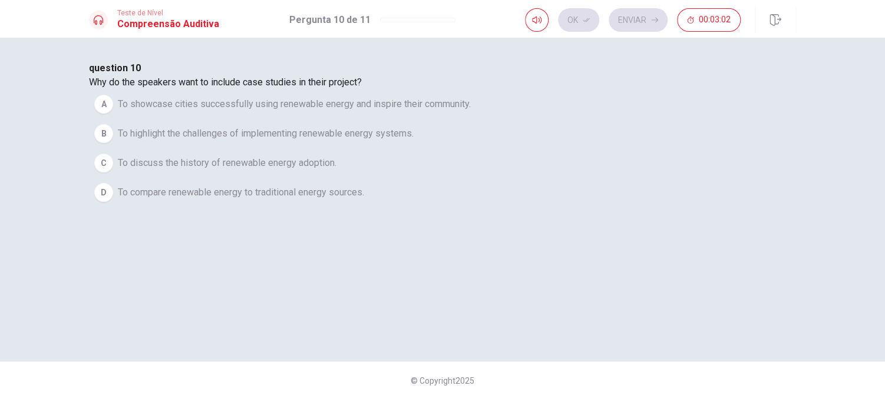
click at [451, 111] on span "To showcase cities successfully using renewable energy and inspire their commun…" at bounding box center [294, 104] width 353 height 14
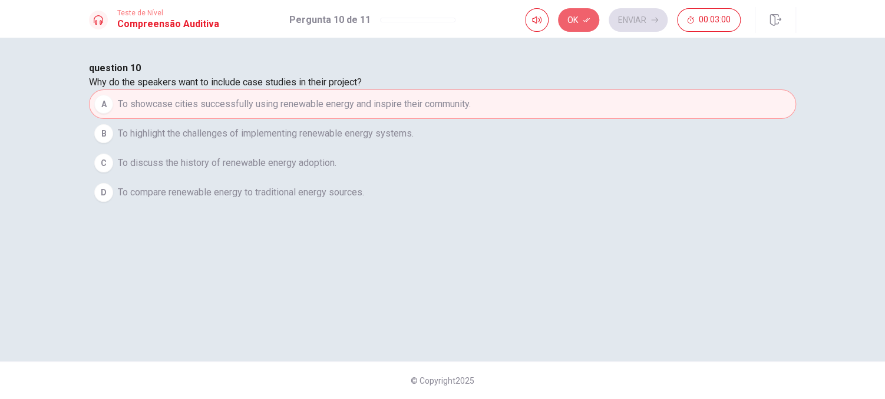
drag, startPoint x: 583, startPoint y: 15, endPoint x: 591, endPoint y: 19, distance: 9.5
click at [584, 15] on button "Ok" at bounding box center [578, 20] width 41 height 24
click at [636, 19] on button "Enviar" at bounding box center [637, 20] width 59 height 24
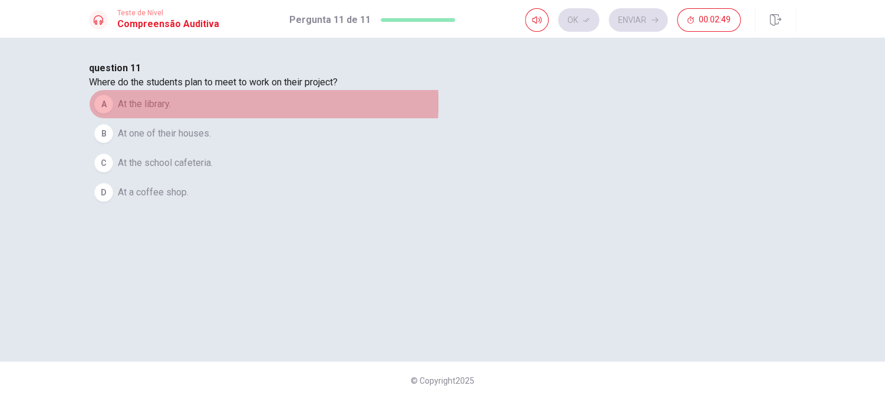
click at [171, 111] on span "At the library." at bounding box center [144, 104] width 53 height 14
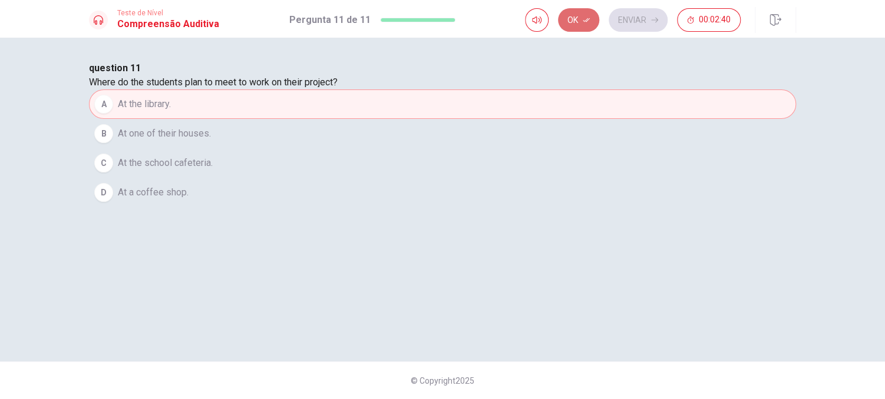
click at [578, 18] on button "Ok" at bounding box center [578, 20] width 41 height 24
click at [623, 13] on button "Enviar" at bounding box center [637, 20] width 59 height 24
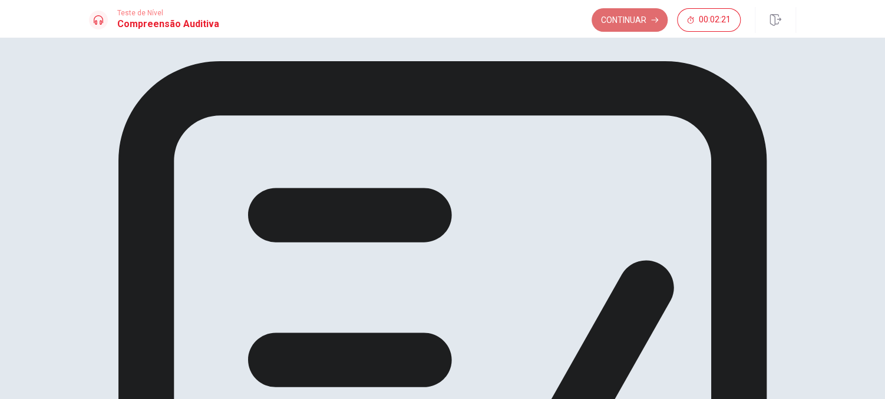
click at [630, 14] on button "Continuar" at bounding box center [629, 20] width 76 height 24
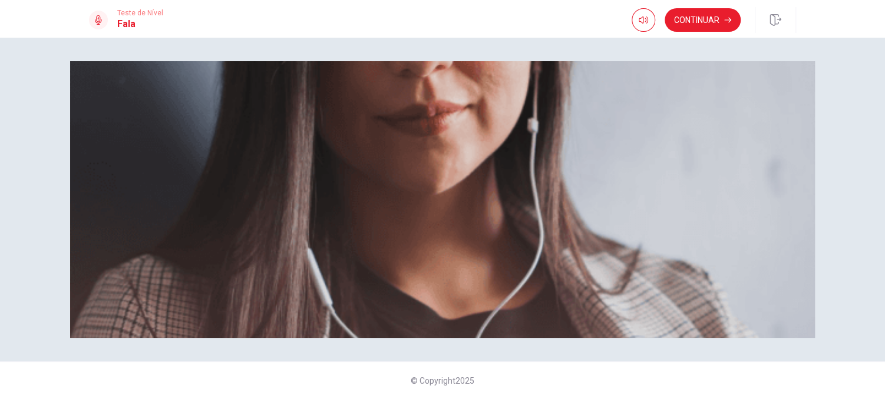
scroll to position [118, 0]
click at [649, 18] on button "button" at bounding box center [643, 20] width 24 height 24
click at [694, 18] on button "Continuar" at bounding box center [702, 20] width 76 height 24
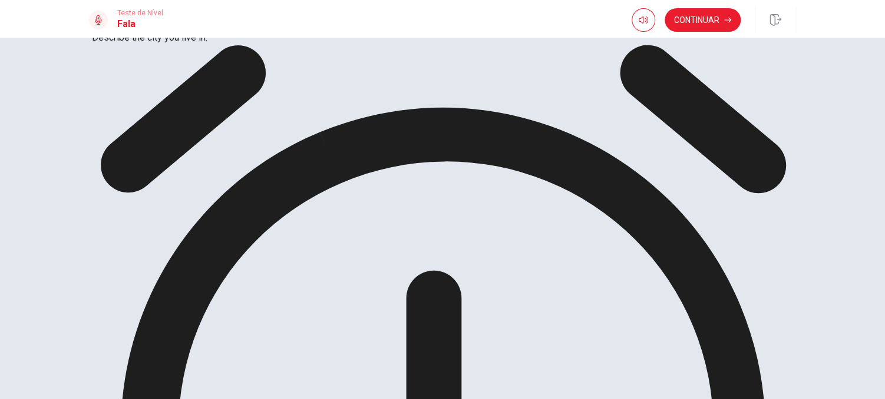
scroll to position [118, 0]
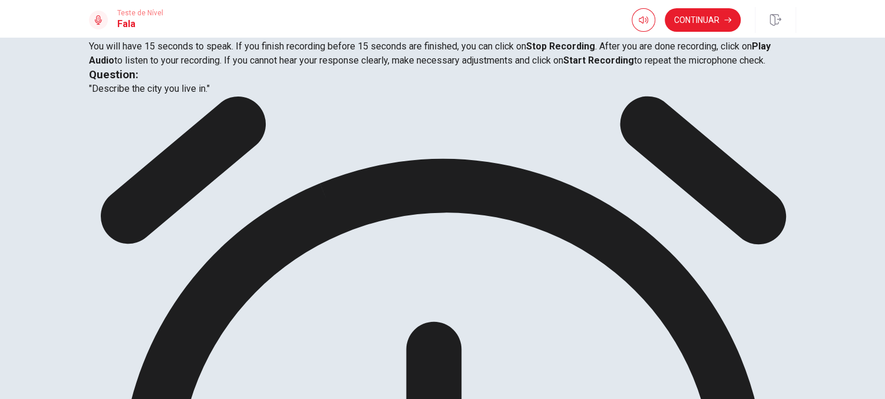
scroll to position [59, 0]
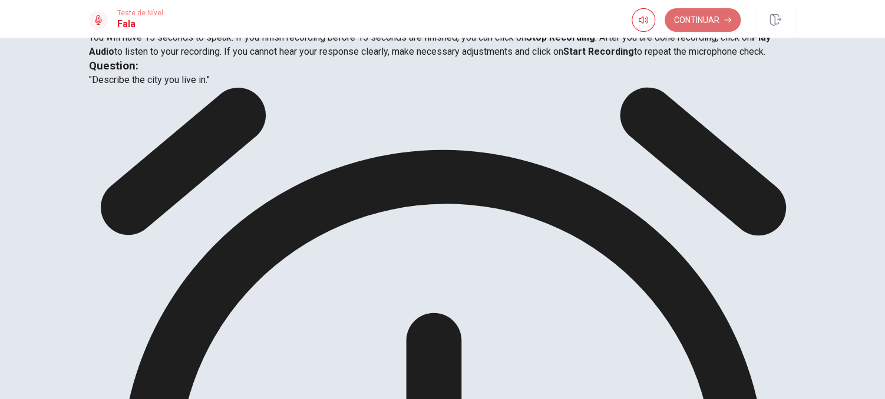
click at [696, 19] on button "Continuar" at bounding box center [702, 20] width 76 height 24
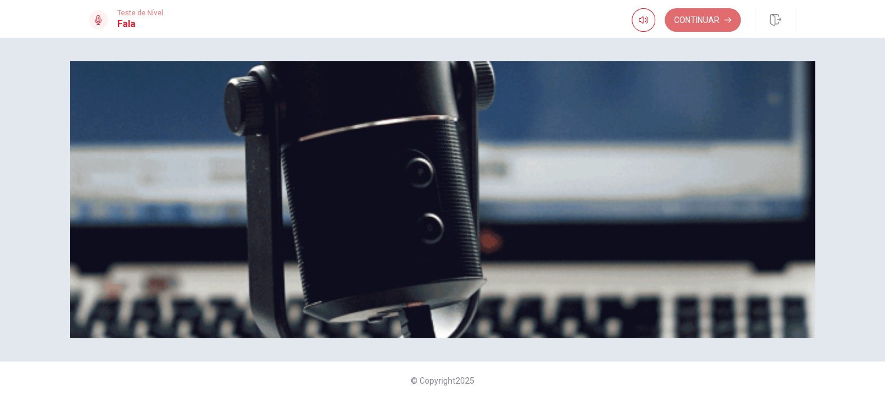
click at [720, 15] on button "Continuar" at bounding box center [702, 20] width 76 height 24
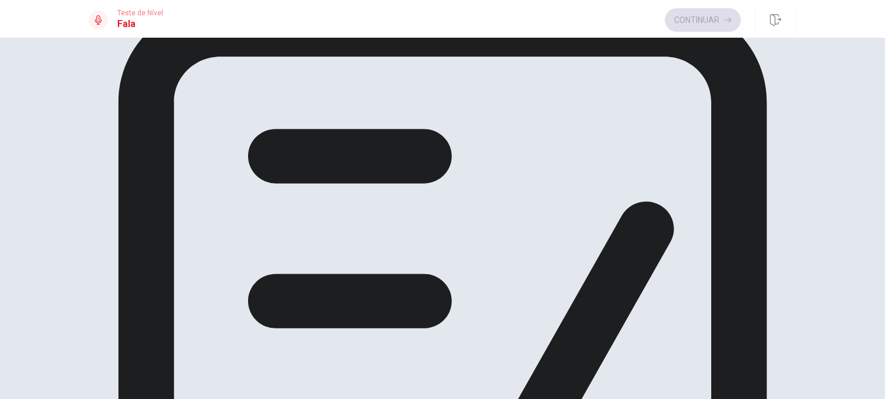
scroll to position [29, 0]
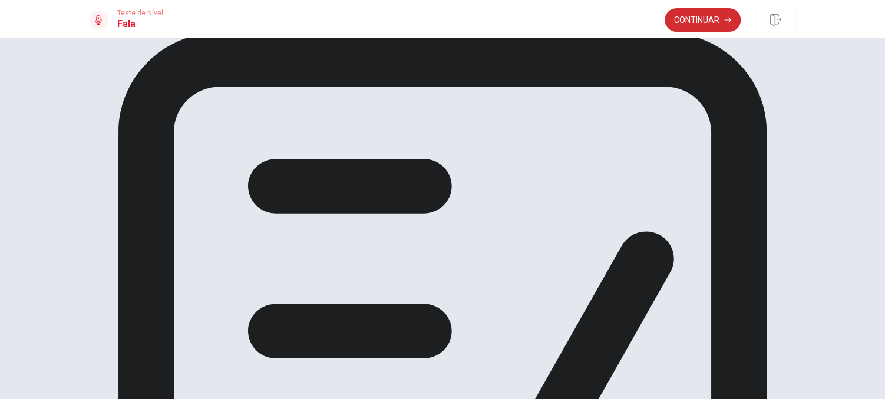
click at [711, 18] on button "Continuar" at bounding box center [702, 20] width 76 height 24
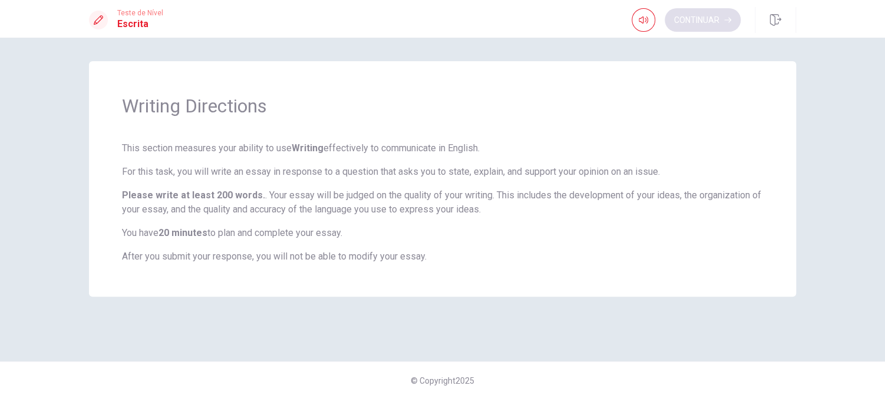
scroll to position [0, 0]
click at [707, 18] on button "Continuar" at bounding box center [702, 20] width 76 height 24
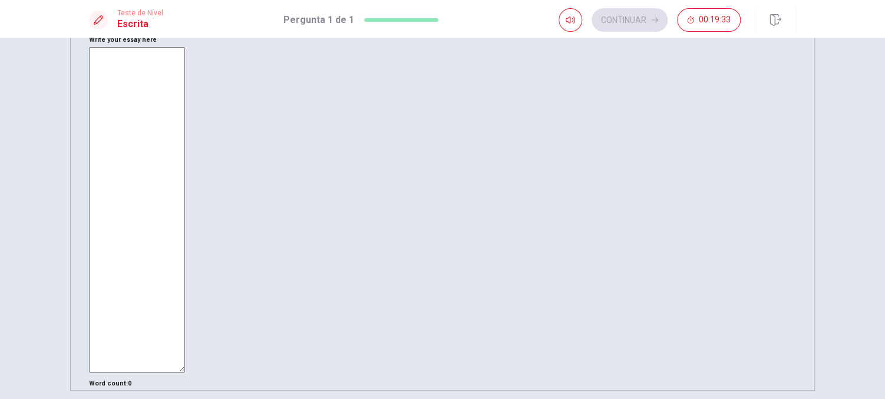
scroll to position [118, 0]
click at [185, 72] on textarea at bounding box center [137, 205] width 96 height 326
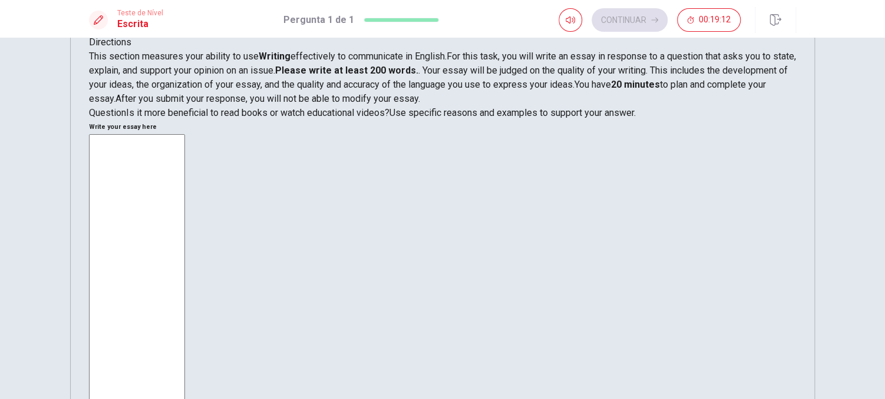
scroll to position [28, 0]
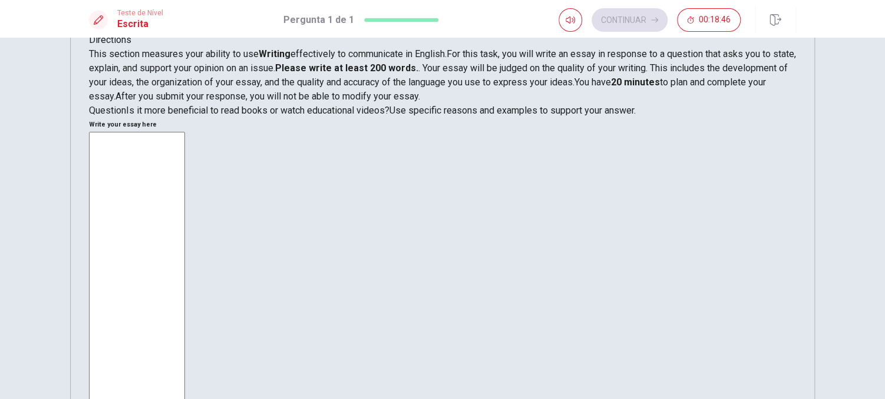
click at [185, 132] on textarea at bounding box center [137, 295] width 96 height 326
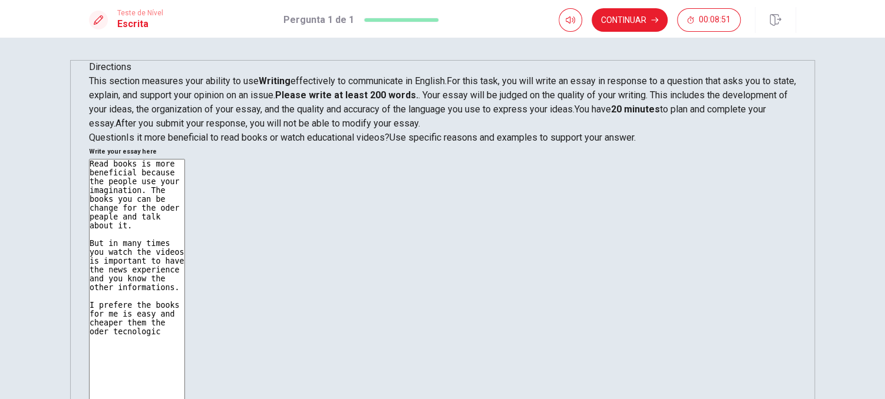
scroll to position [0, 0]
click at [185, 187] on textarea "Read books is more beneficial because the people use your imagination. The book…" at bounding box center [137, 323] width 96 height 326
click at [185, 244] on textarea "Read books is more beneficial because the people use your imagination. The book…" at bounding box center [137, 323] width 96 height 326
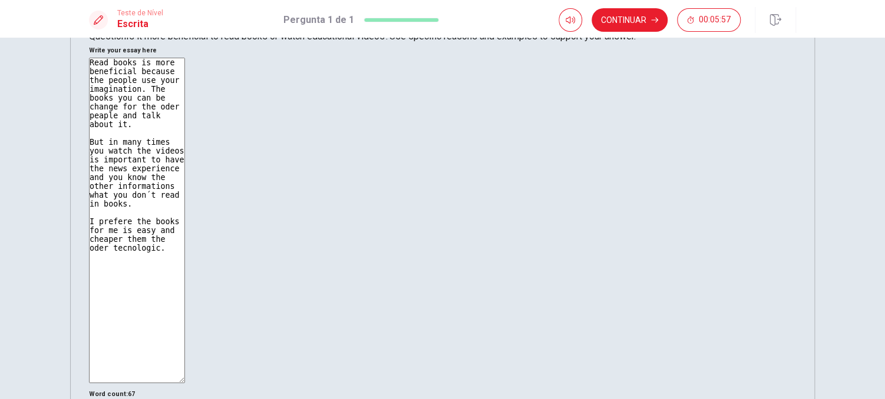
scroll to position [59, 0]
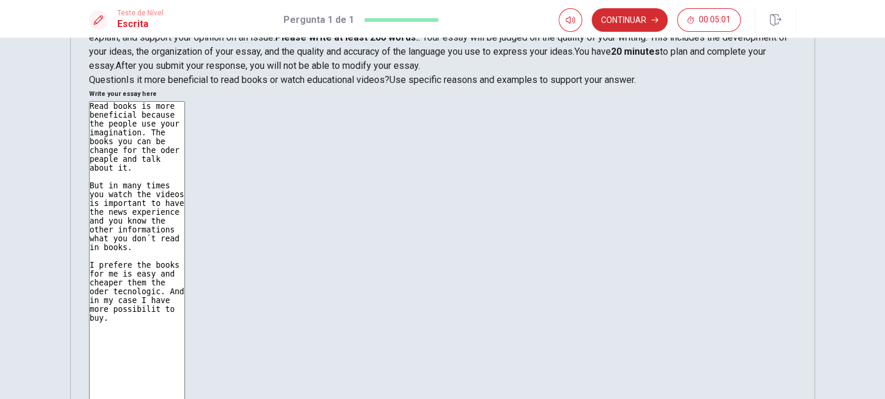
type textarea "Read books is more beneficial because the people use your imagination. The book…"
click at [624, 14] on button "Continuar" at bounding box center [629, 20] width 76 height 24
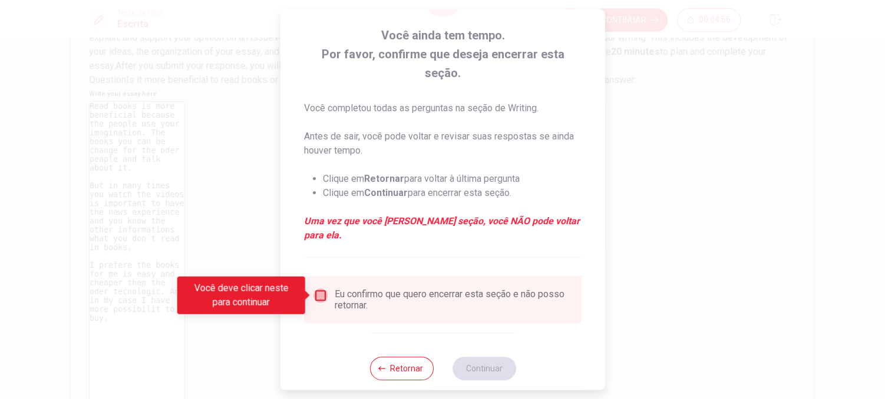
click at [321, 297] on input "Você deve clicar neste para continuar" at bounding box center [320, 296] width 14 height 14
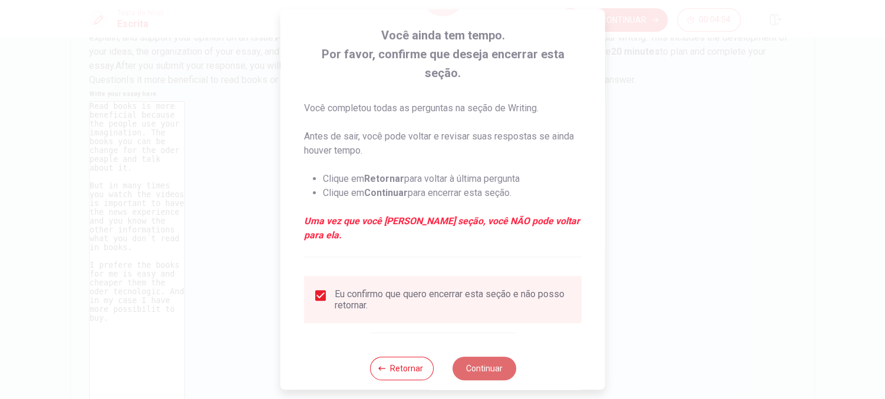
click at [497, 371] on button "Continuar" at bounding box center [484, 369] width 64 height 24
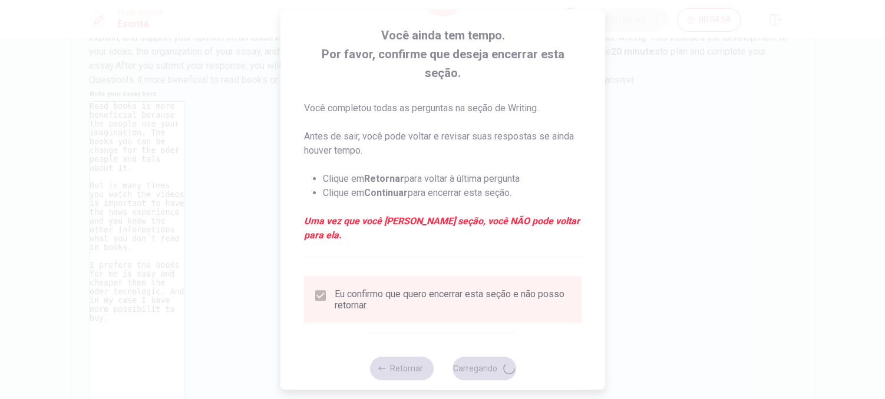
scroll to position [29, 0]
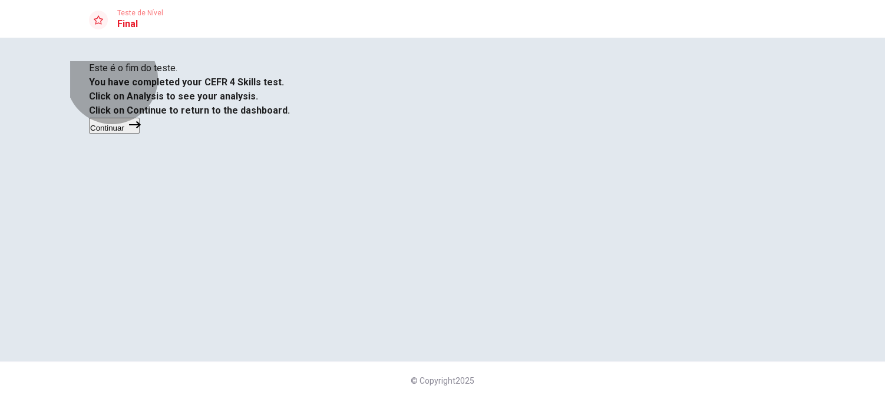
click at [140, 134] on button "Continuar" at bounding box center [114, 126] width 51 height 16
